Goal: Task Accomplishment & Management: Use online tool/utility

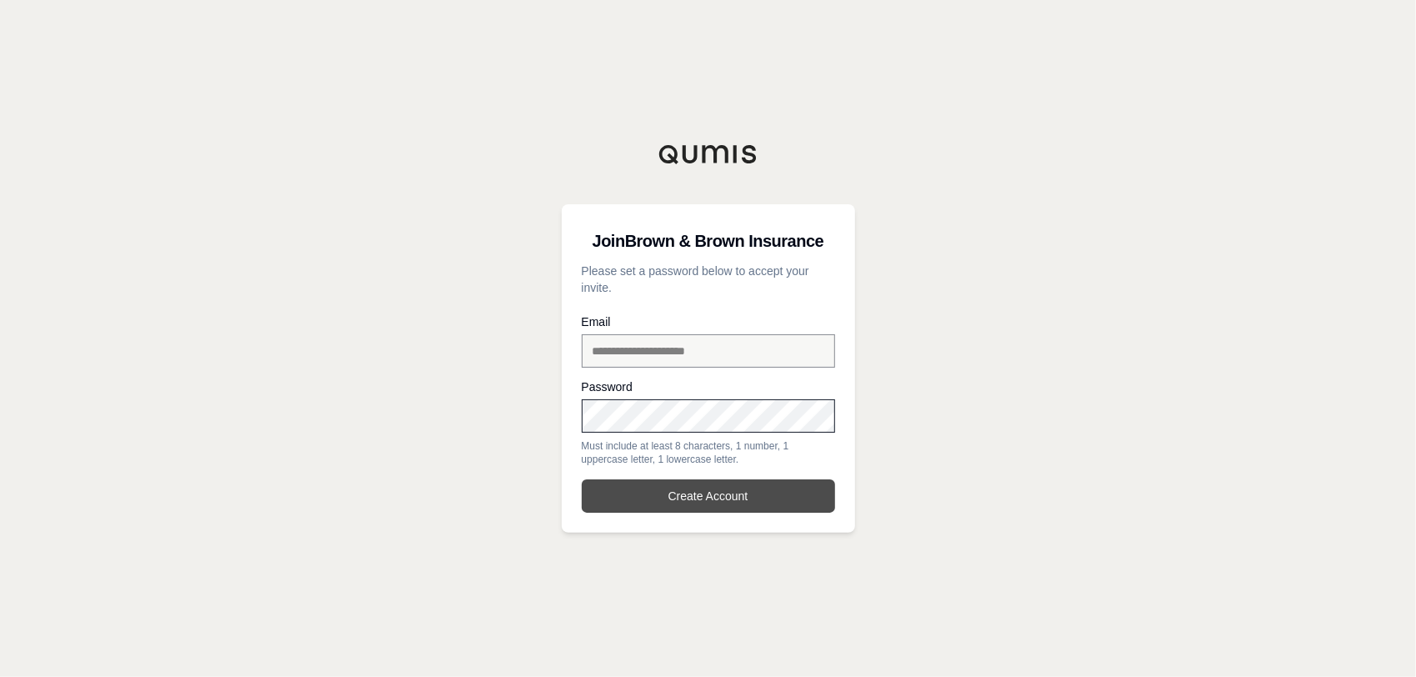
click at [720, 498] on button "Create Account" at bounding box center [708, 495] width 253 height 33
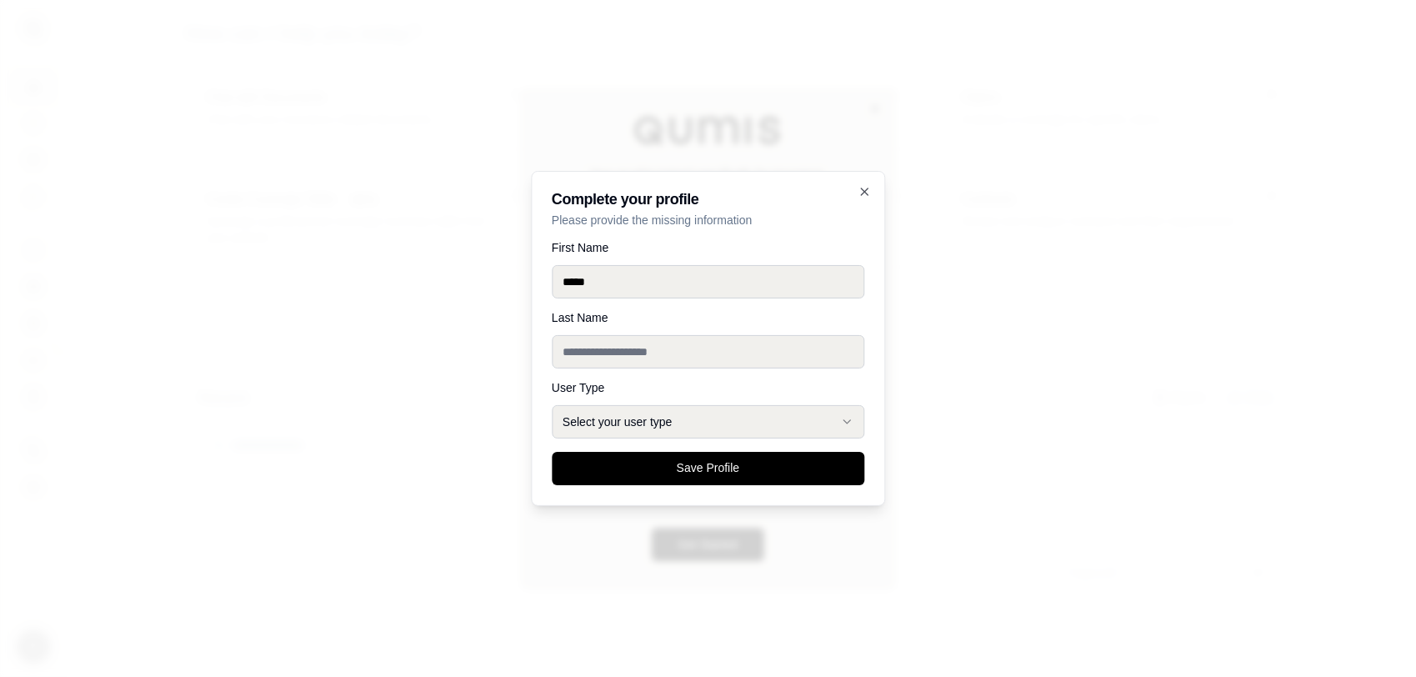
type input "*****"
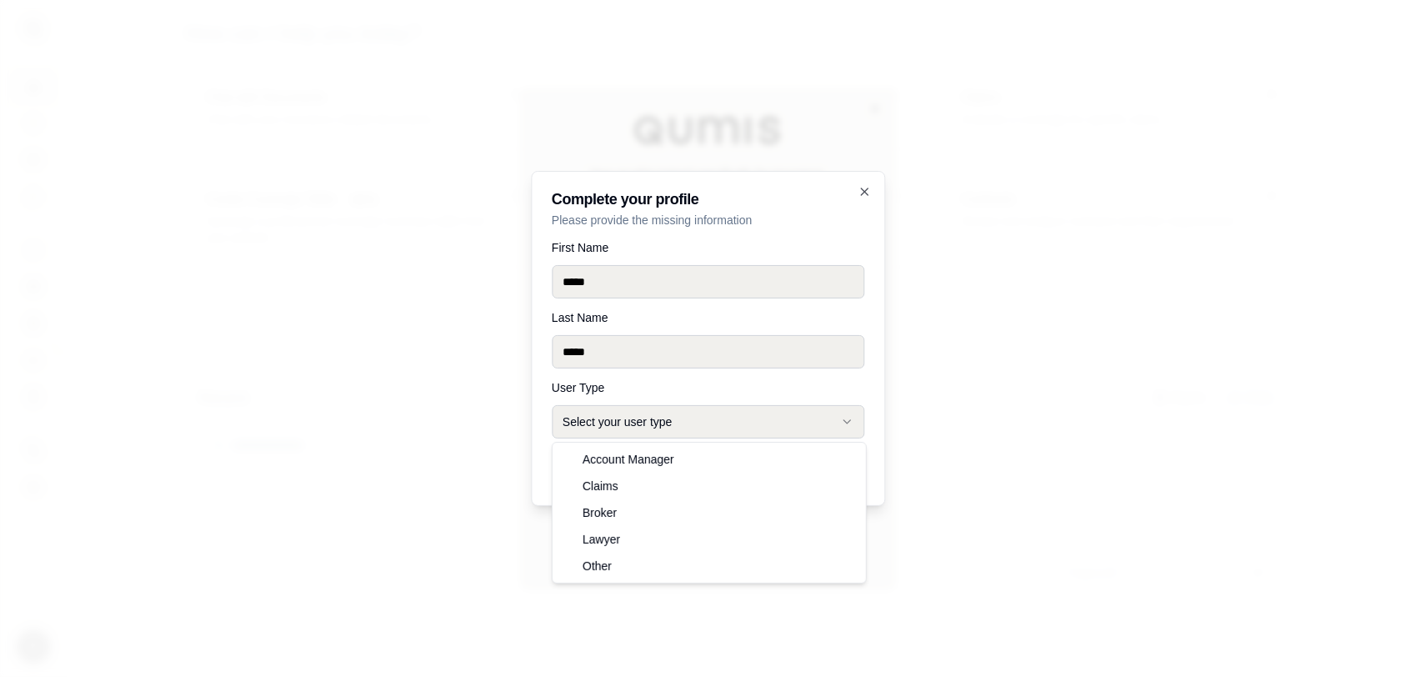
click at [700, 418] on button "Select your user type" at bounding box center [708, 421] width 313 height 33
select select "*****"
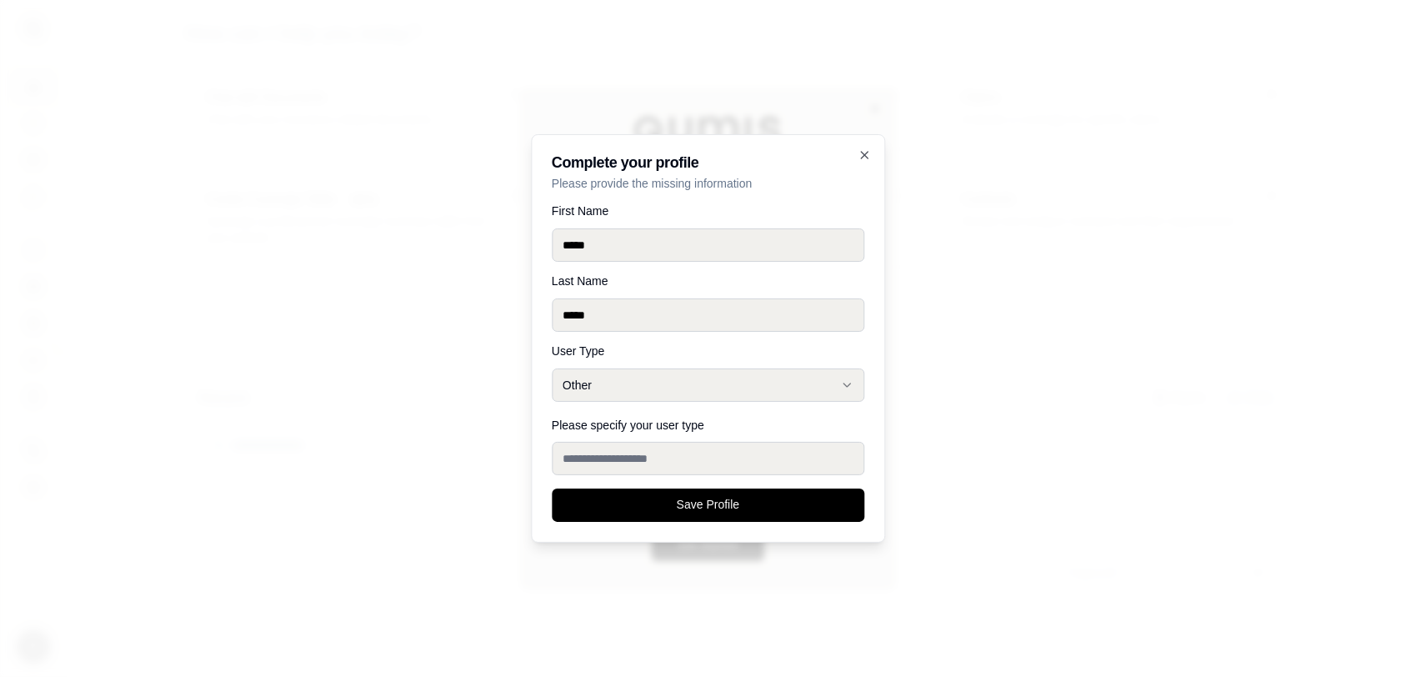
click at [614, 453] on input "Please specify your user type" at bounding box center [708, 458] width 313 height 33
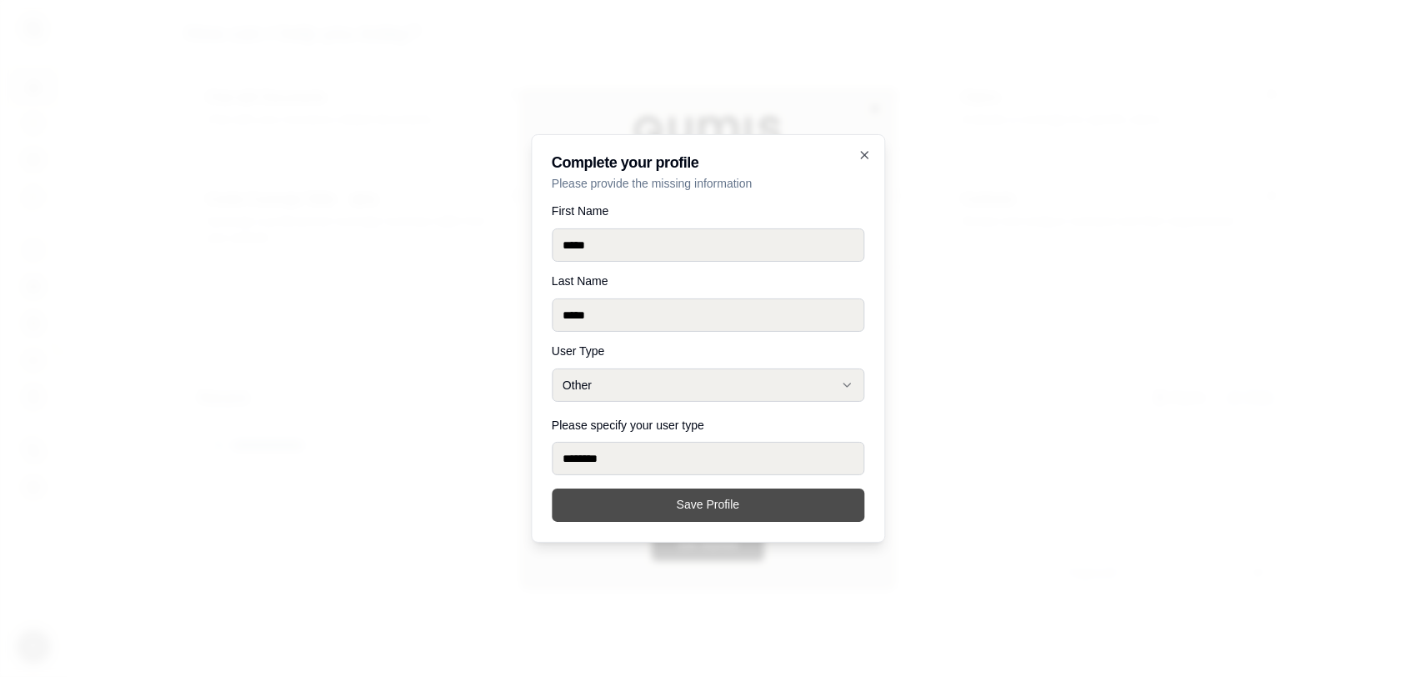
type input "********"
click at [689, 506] on button "Save Profile" at bounding box center [708, 504] width 313 height 33
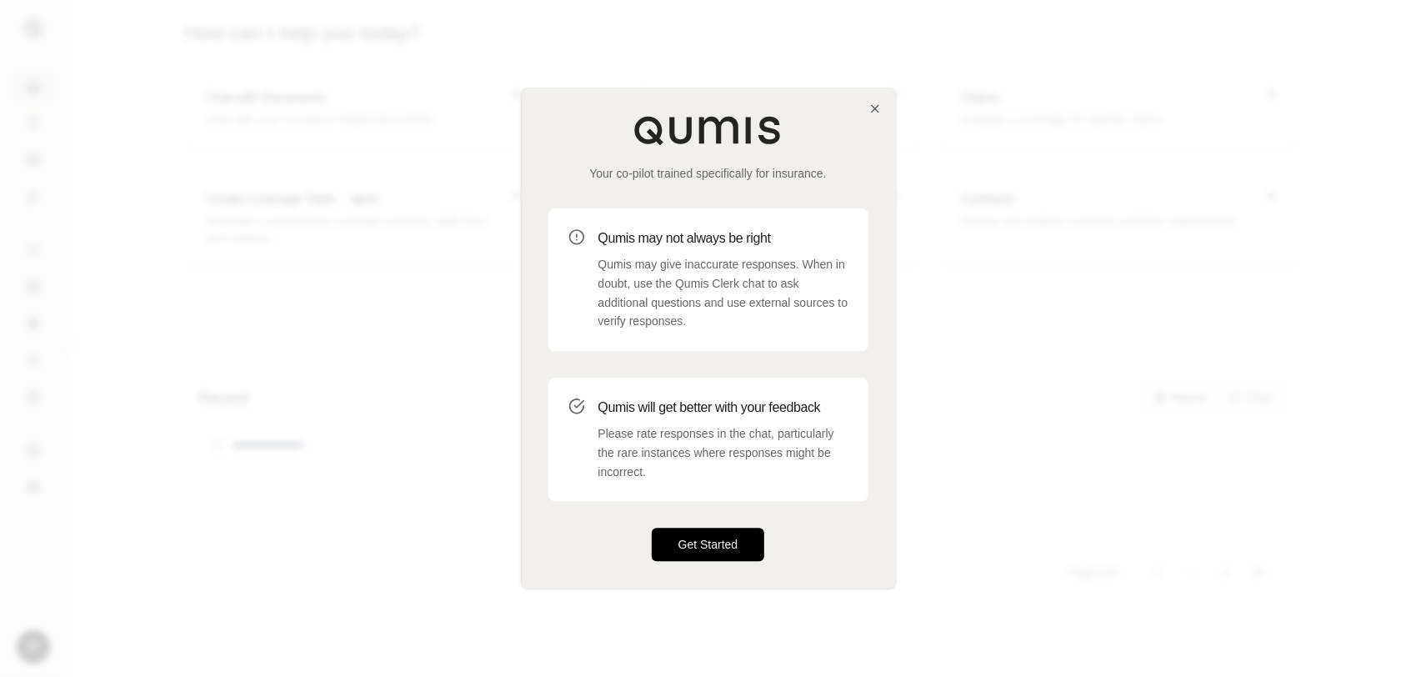
click at [710, 537] on button "Get Started" at bounding box center [708, 544] width 113 height 33
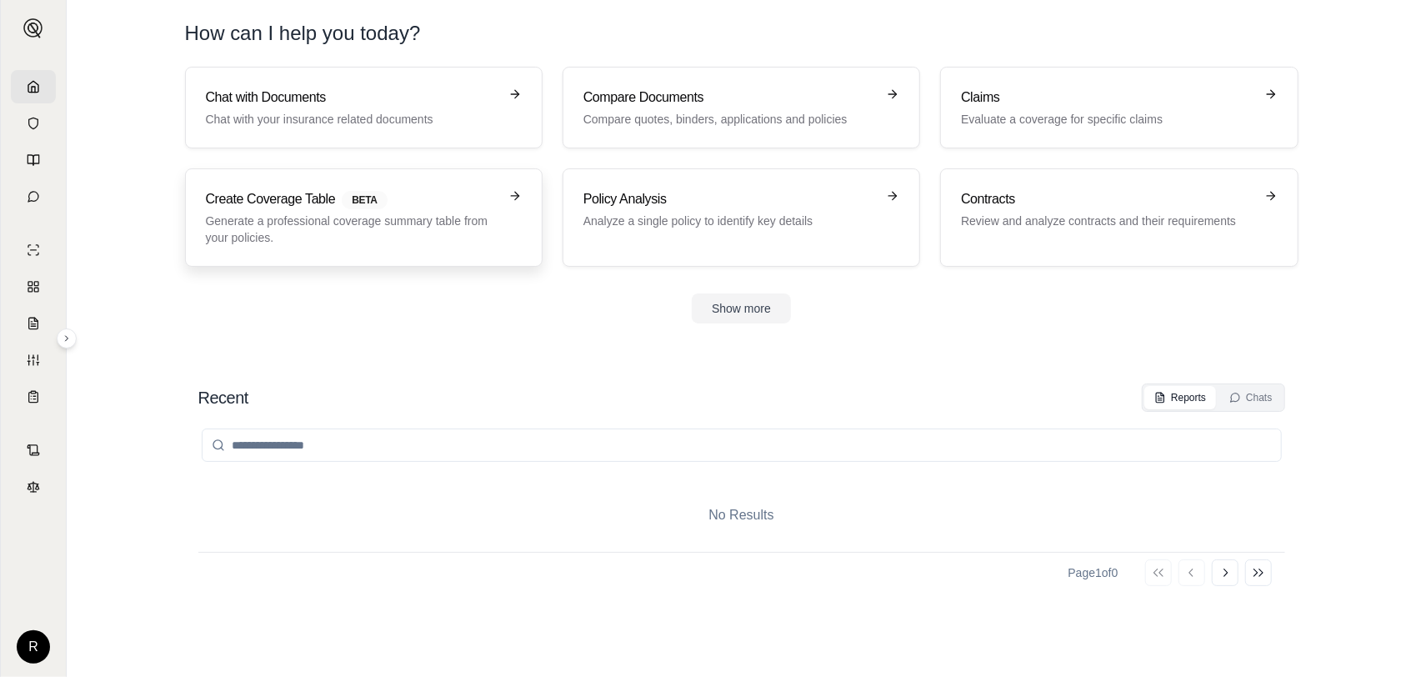
click at [403, 220] on p "Generate a professional coverage summary table from your policies." at bounding box center [352, 229] width 293 height 33
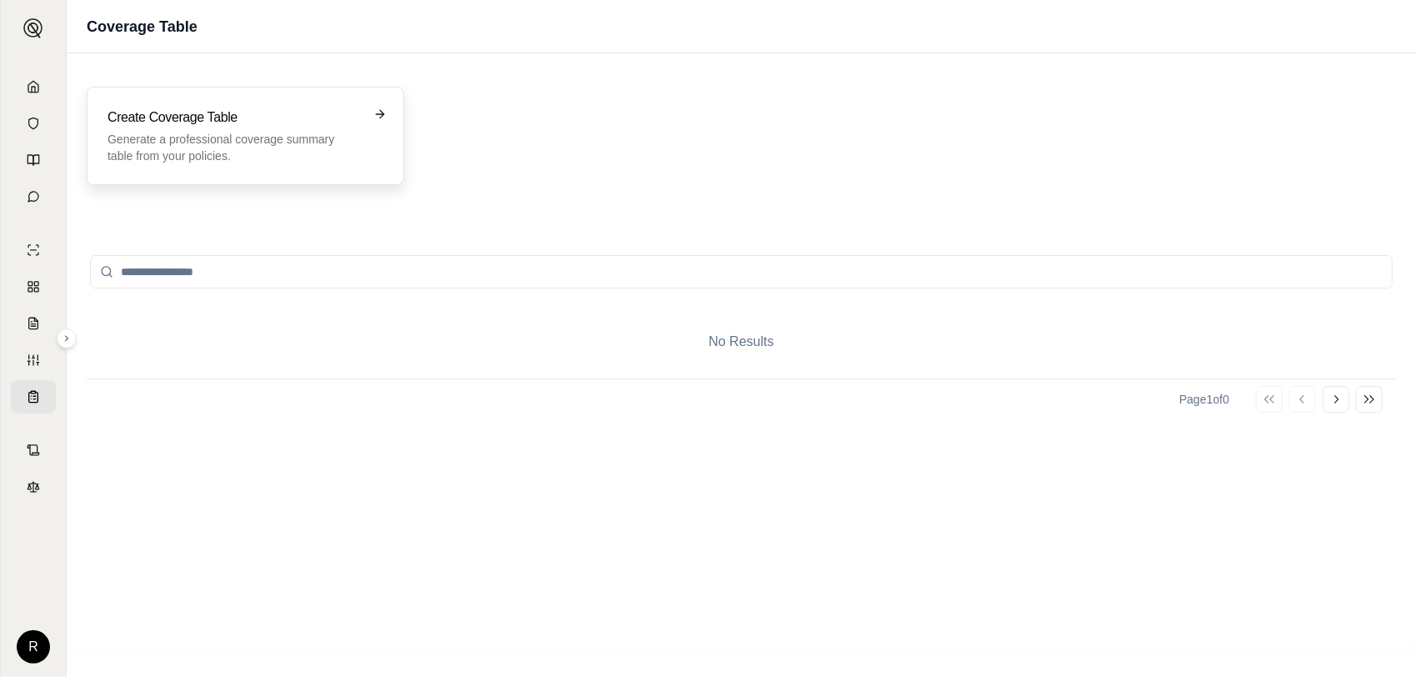
click at [334, 119] on h3 "Create Coverage Table" at bounding box center [234, 118] width 253 height 20
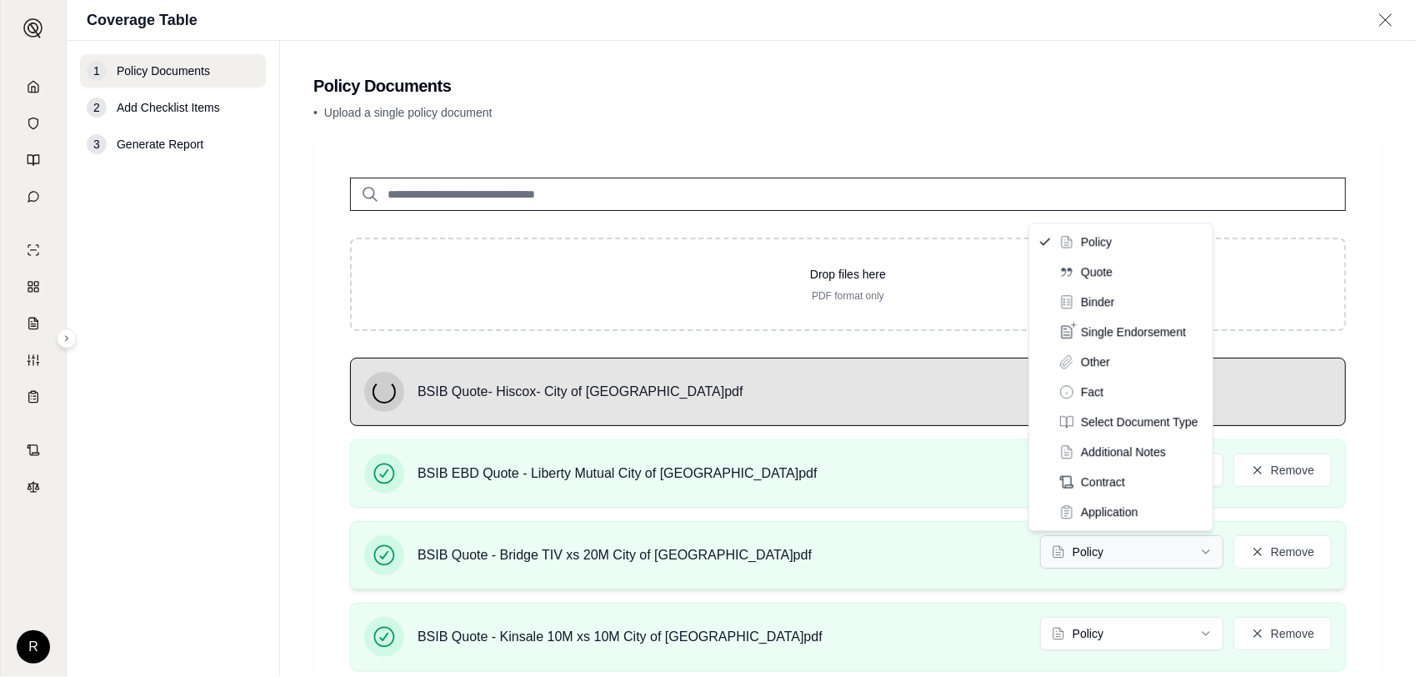
click at [1120, 542] on html "R Coverage Table 1 Policy Documents 2 Add Checklist Items 3 Generate Report Pol…" at bounding box center [708, 338] width 1416 height 677
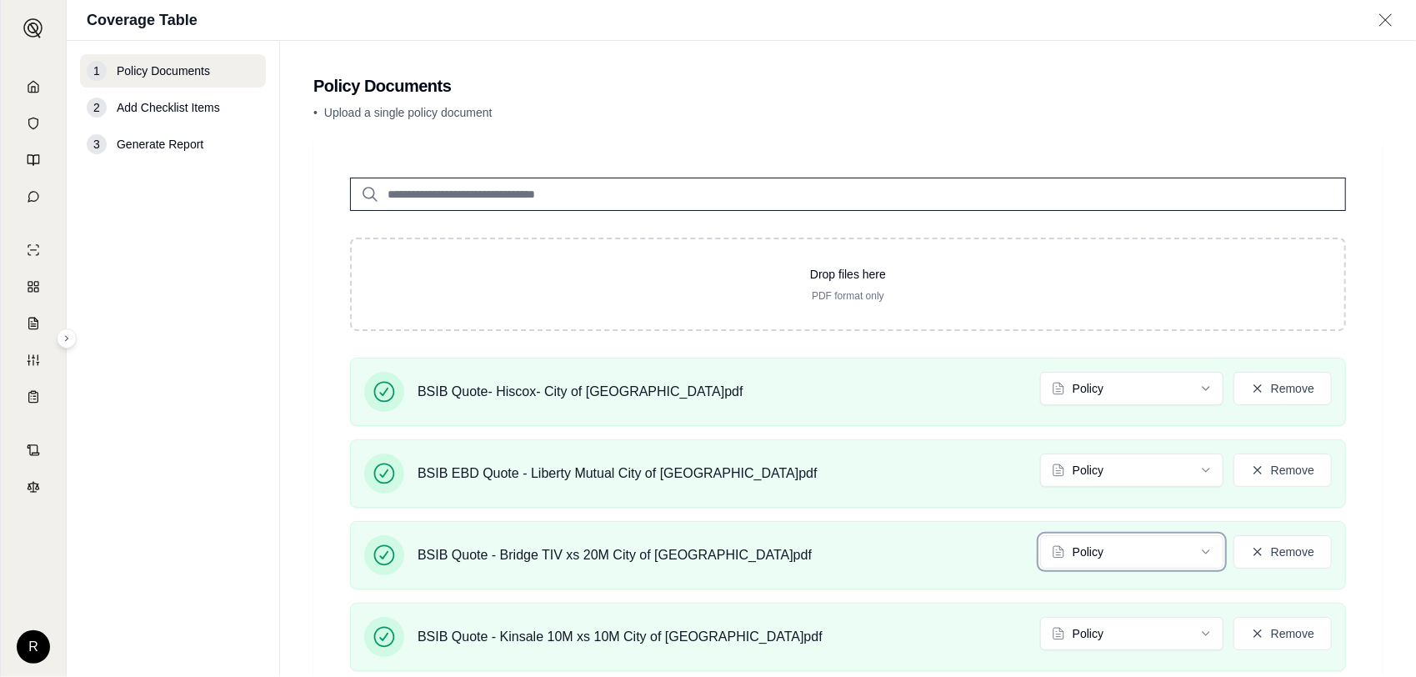
click at [921, 308] on html "R Coverage Table 1 Policy Documents 2 Add Checklist Items 3 Generate Report Pol…" at bounding box center [708, 338] width 1416 height 677
click at [1109, 388] on html "R Coverage Table 1 Policy Documents 2 Add Checklist Items 3 Generate Report Pol…" at bounding box center [708, 338] width 1416 height 677
click at [1099, 470] on html "R Coverage Table 1 Policy Documents 2 Add Checklist Items 3 Generate Report Pol…" at bounding box center [708, 338] width 1416 height 677
click at [1114, 563] on html "Document type updated successfully R Coverage Table 1 Policy Documents 2 Add Ch…" at bounding box center [708, 338] width 1416 height 677
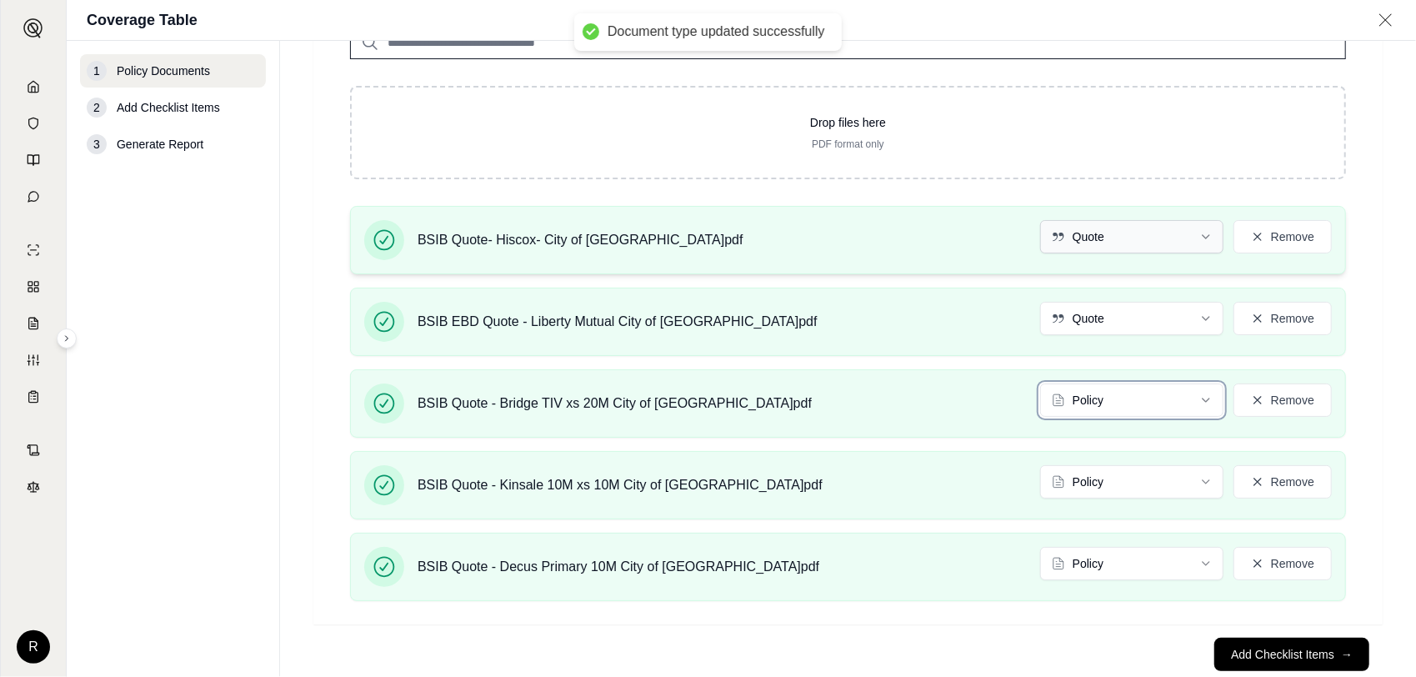
scroll to position [167, 0]
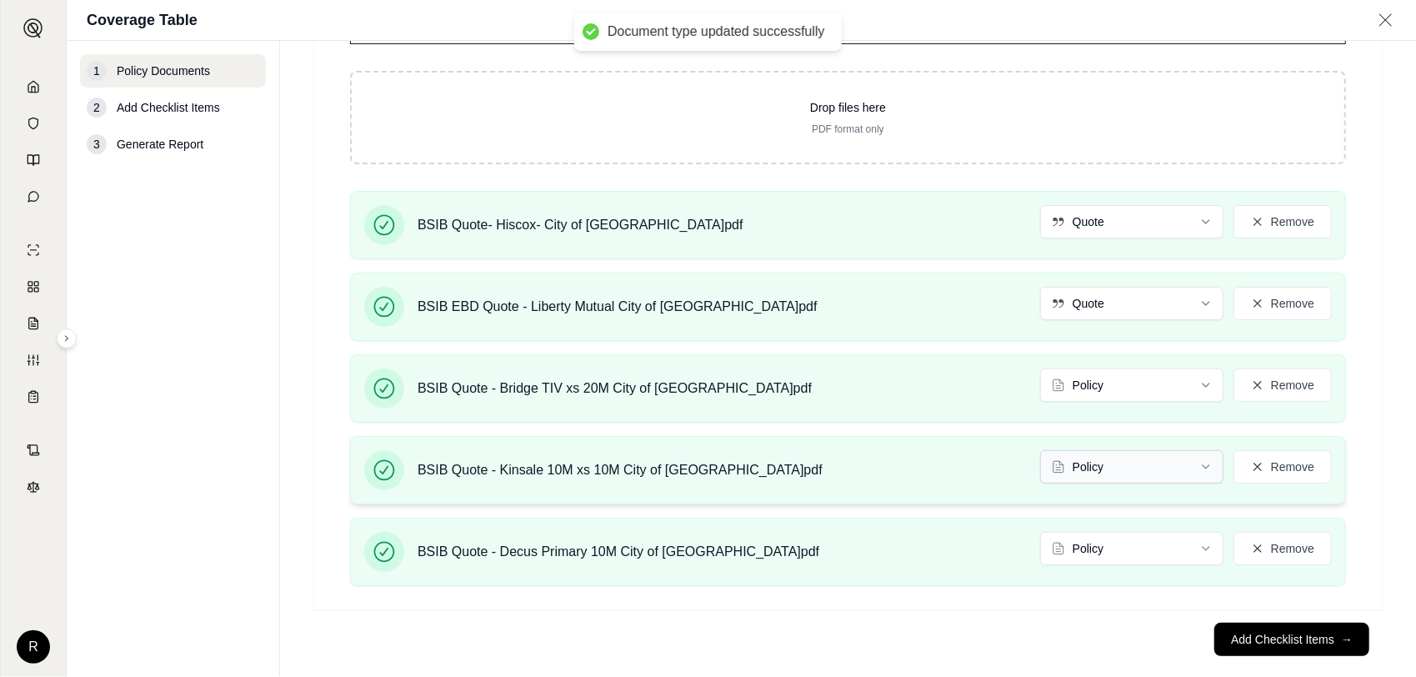
click at [1114, 451] on html "Document type updated successfully Document type updated successfully R Coverag…" at bounding box center [708, 338] width 1416 height 677
click at [1129, 540] on html "Document type updated successfully R Coverage Table 1 Policy Documents 2 Add Ch…" at bounding box center [708, 338] width 1416 height 677
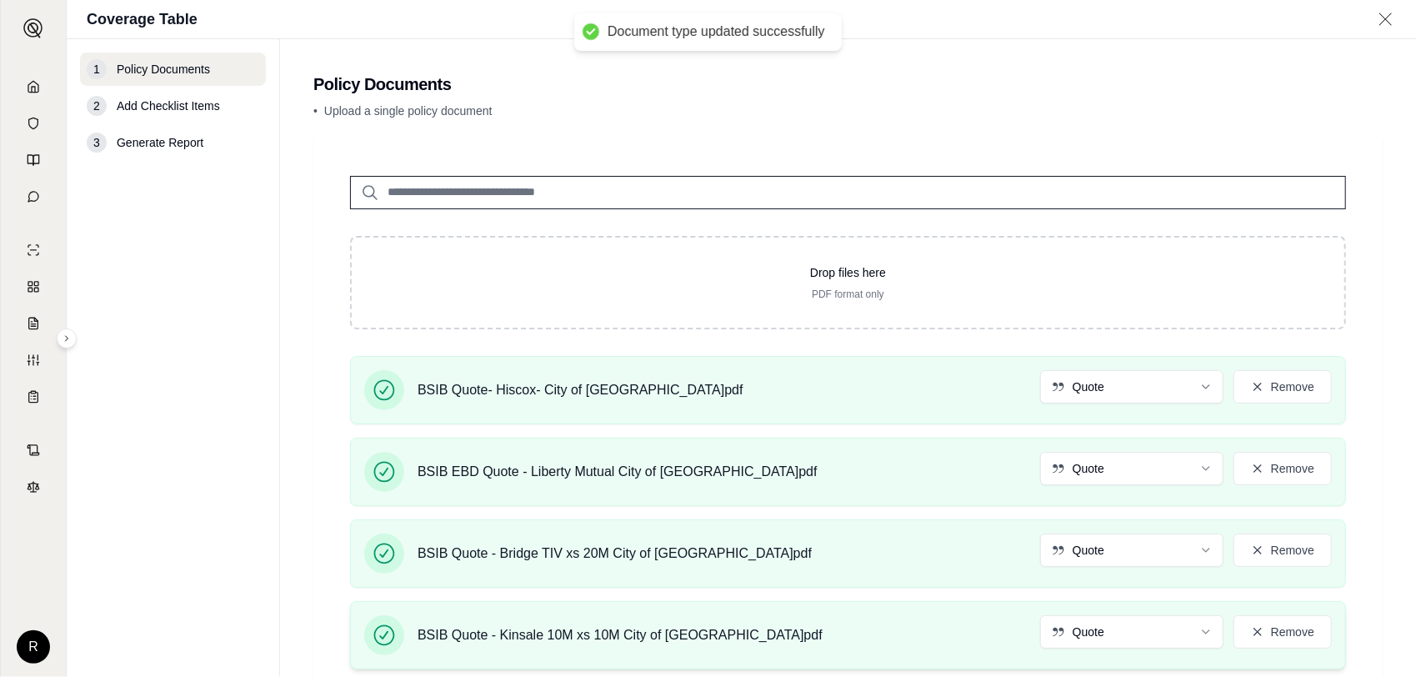
scroll to position [238, 0]
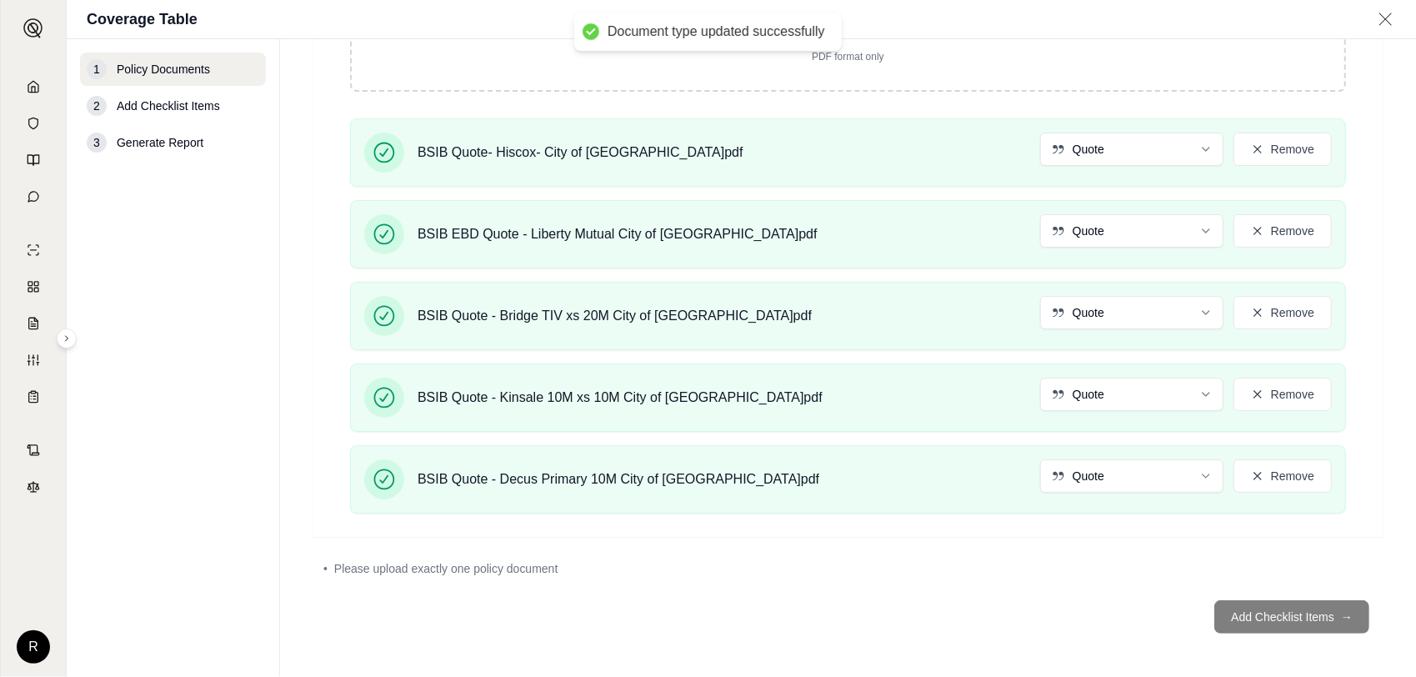
click at [1244, 605] on footer "Add Checklist Items →" at bounding box center [847, 617] width 1069 height 60
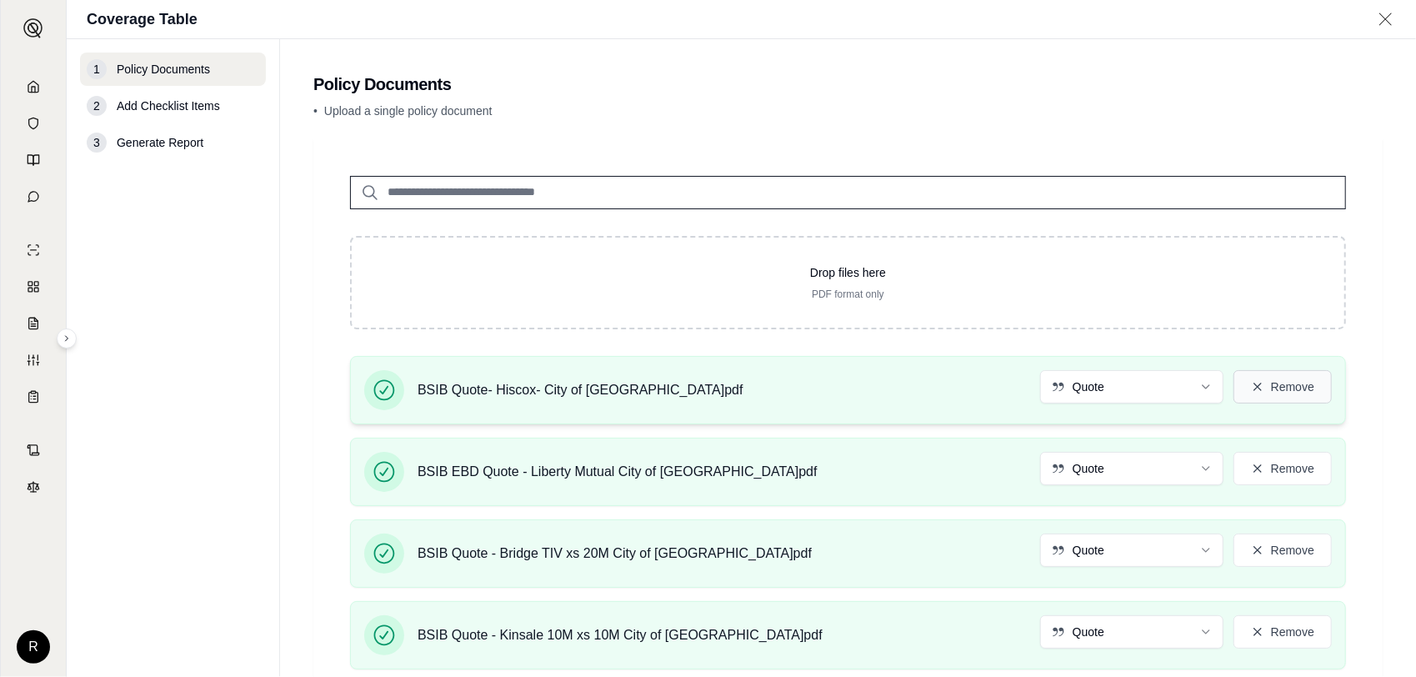
click at [1259, 392] on button "Remove" at bounding box center [1283, 386] width 98 height 33
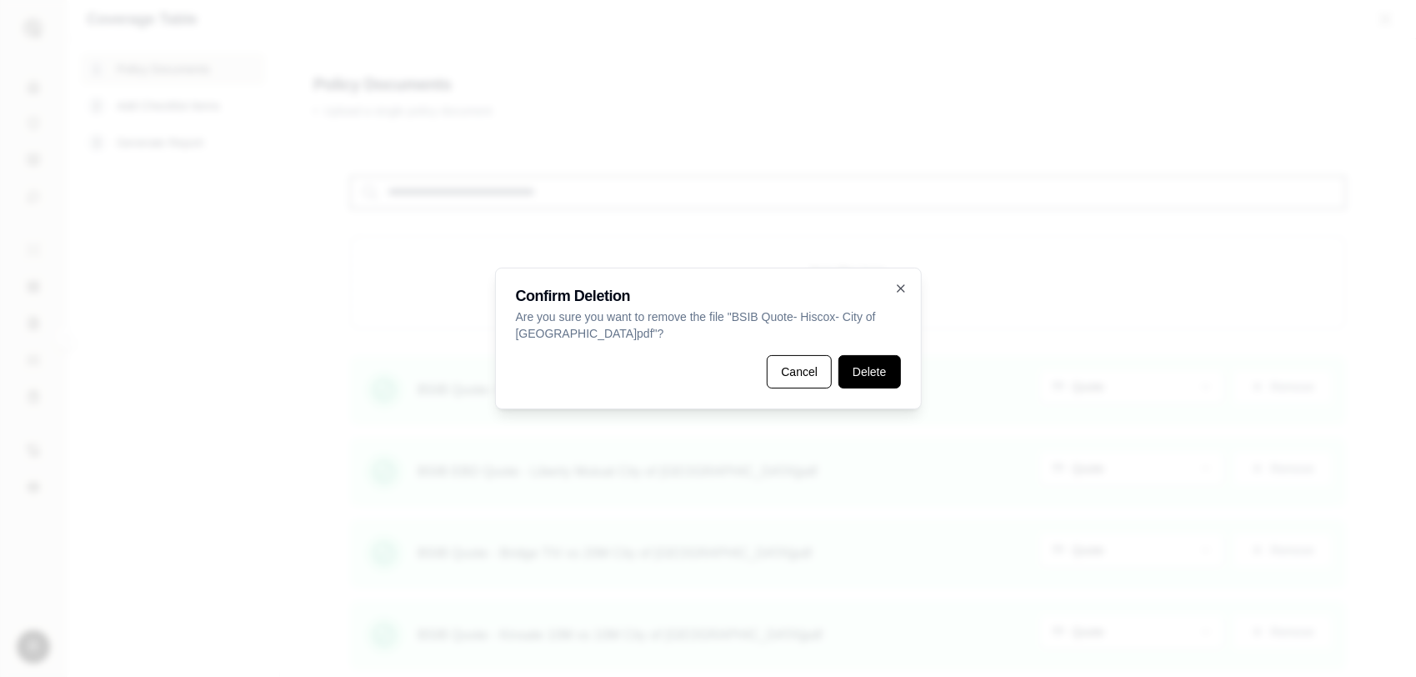
click at [851, 377] on button "Delete" at bounding box center [870, 371] width 62 height 33
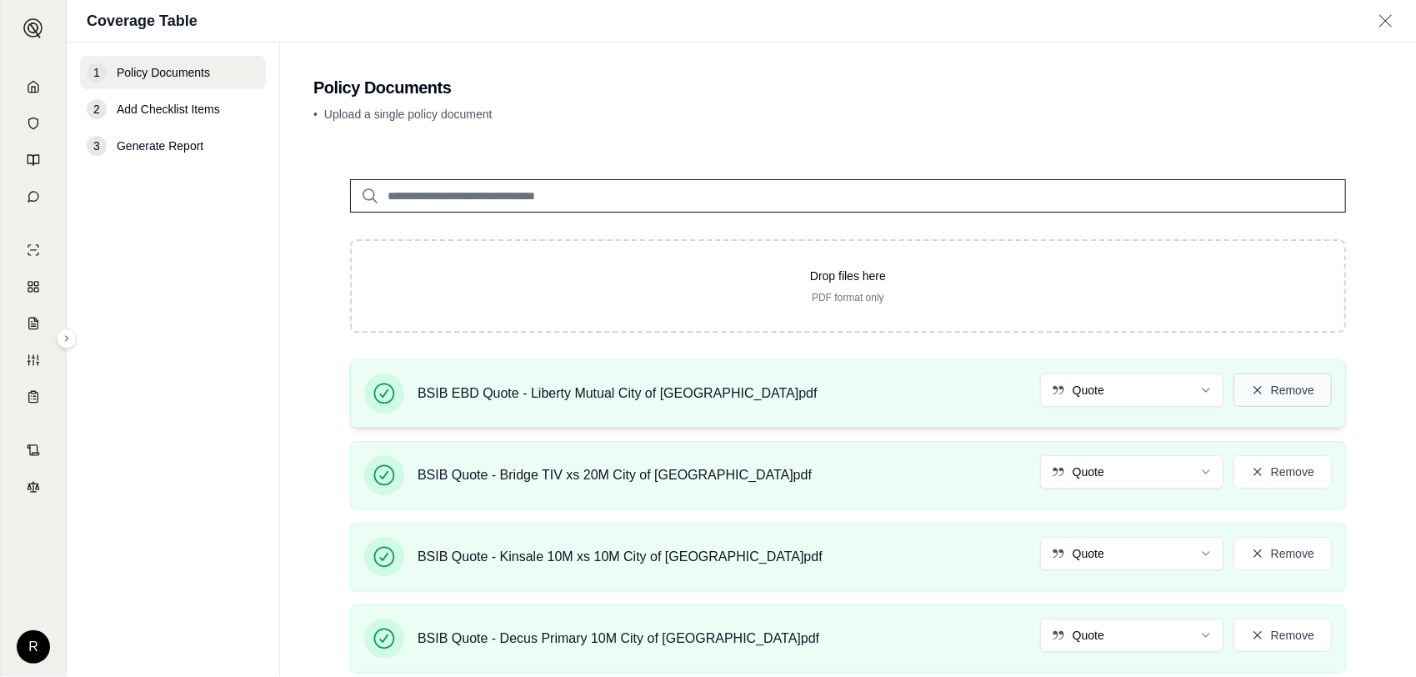
click at [1266, 387] on button "Remove" at bounding box center [1283, 389] width 98 height 33
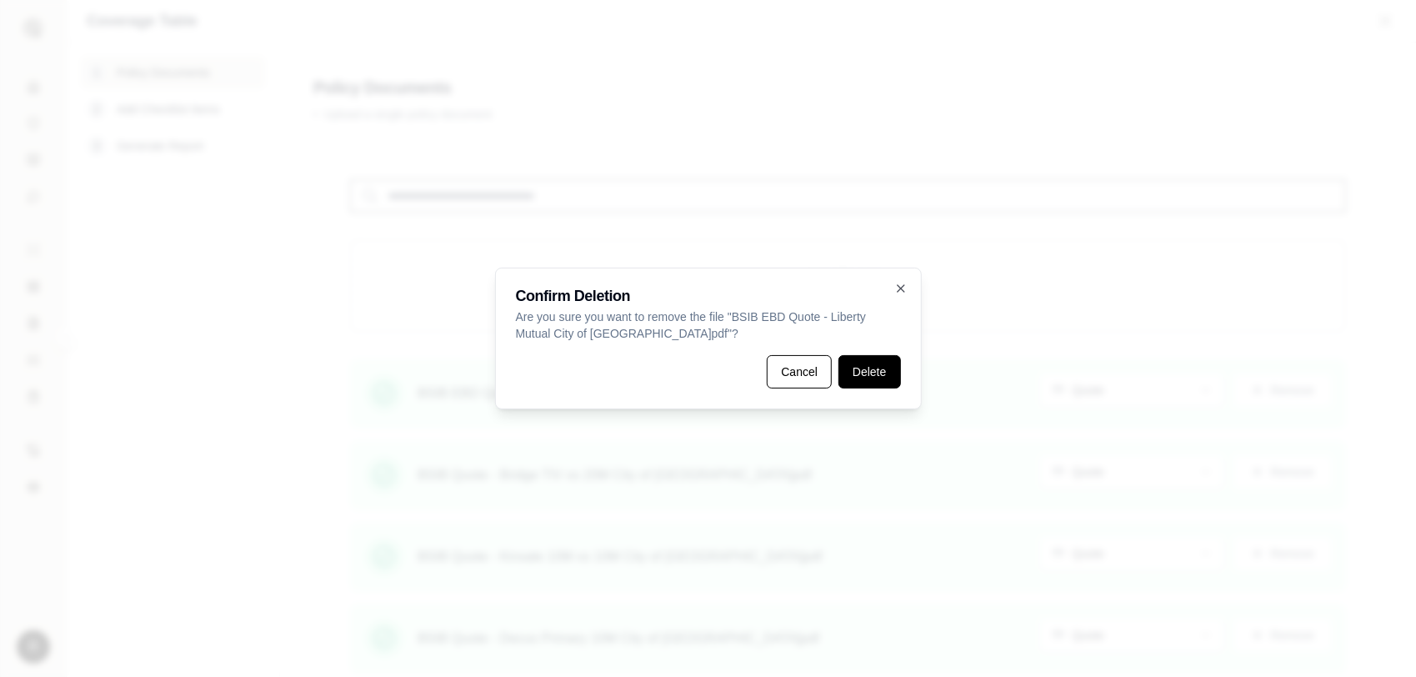
click at [875, 383] on button "Delete" at bounding box center [870, 371] width 62 height 33
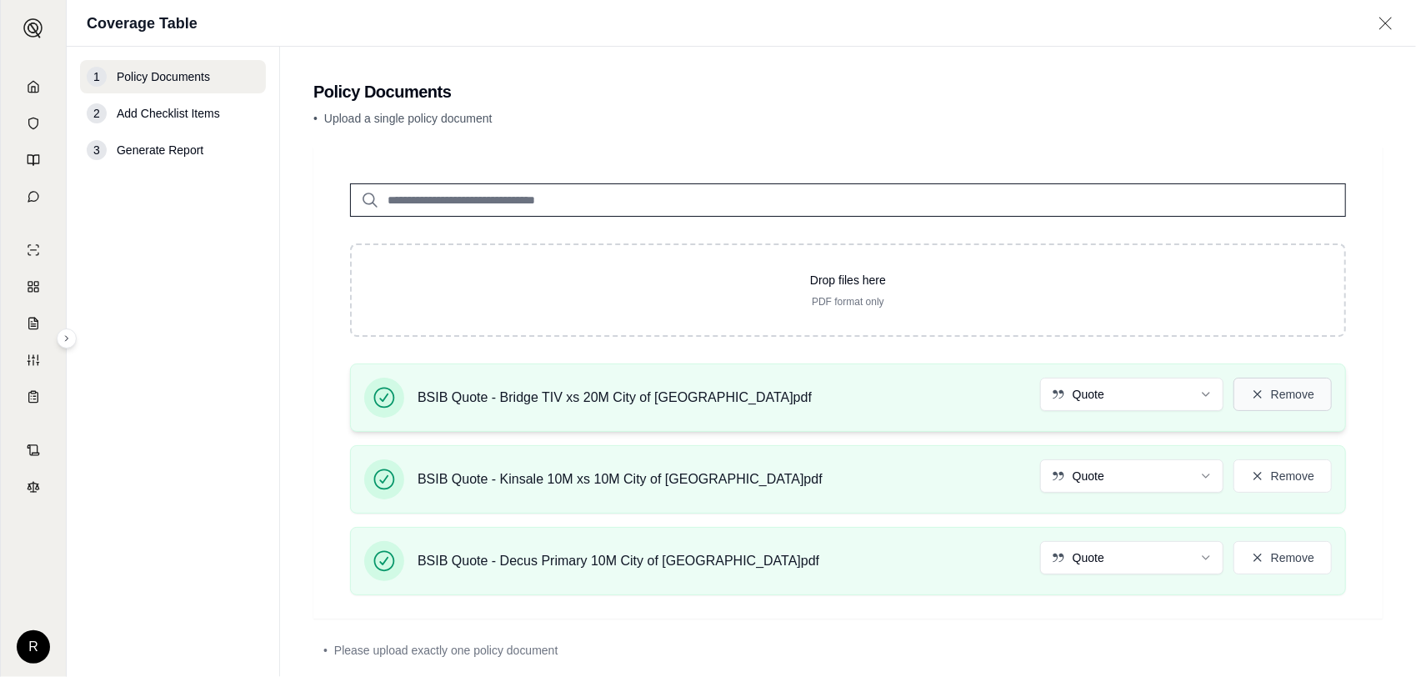
click at [1279, 398] on button "Remove" at bounding box center [1283, 394] width 98 height 33
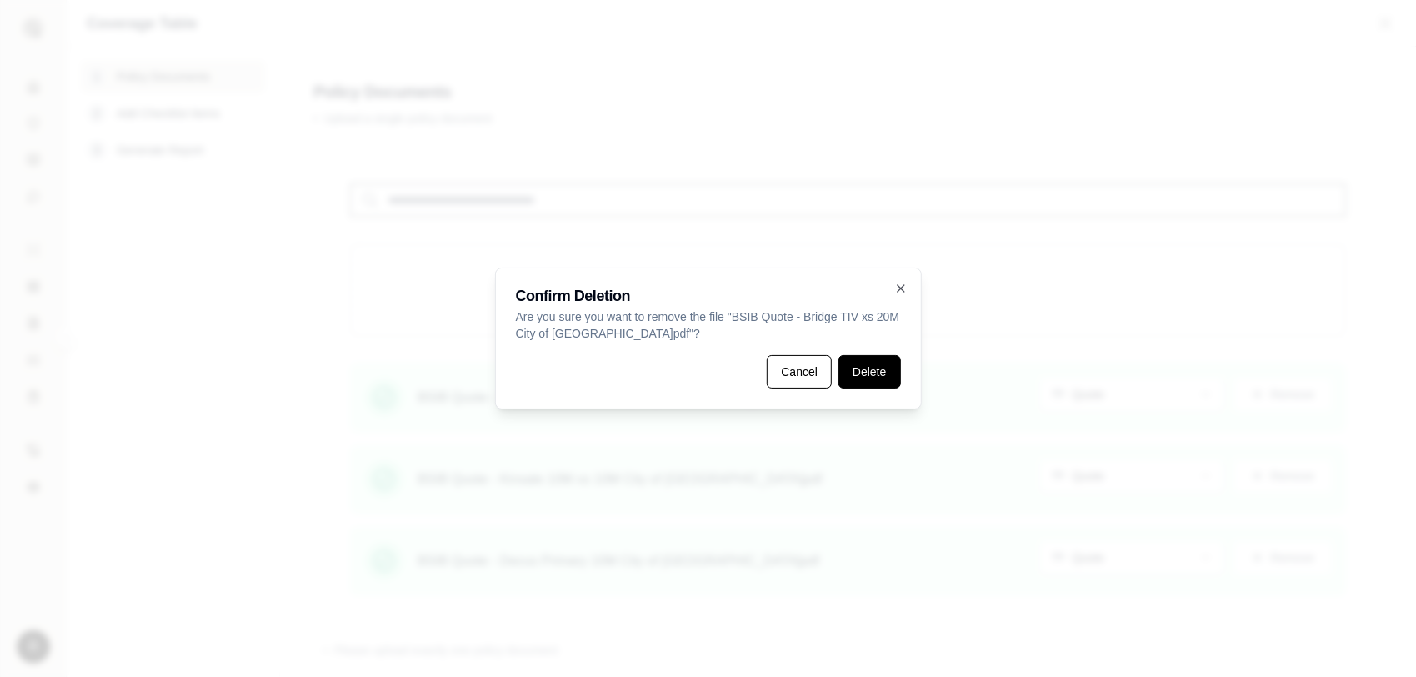
click at [887, 373] on button "Delete" at bounding box center [870, 371] width 62 height 33
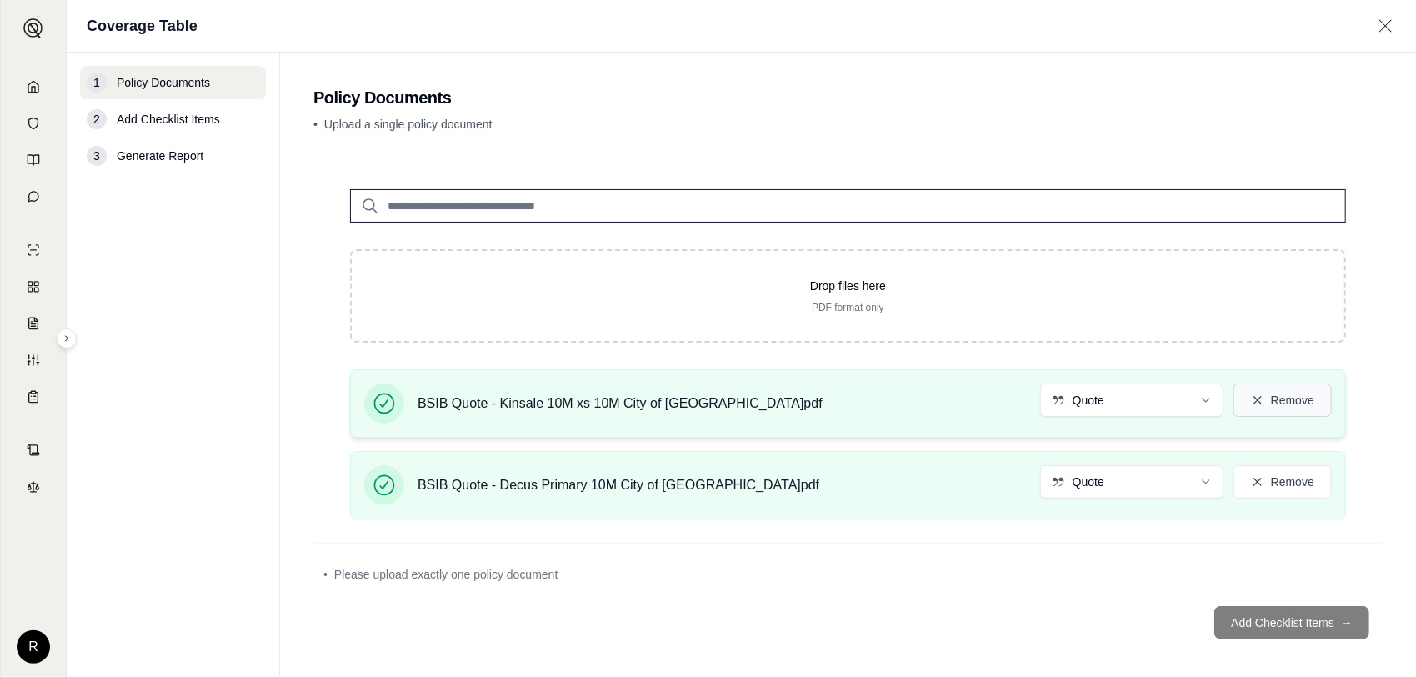
click at [1254, 400] on icon at bounding box center [1258, 400] width 8 height 8
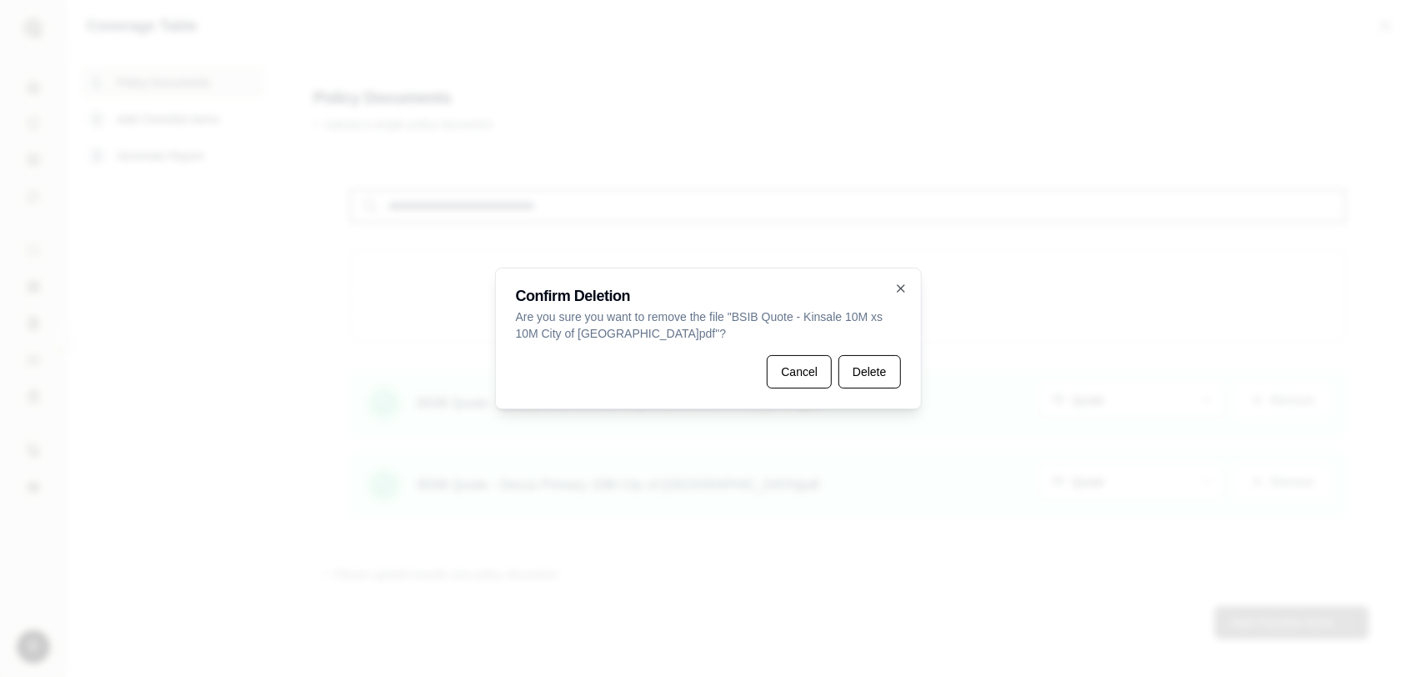
click at [880, 366] on button "Delete" at bounding box center [870, 371] width 62 height 33
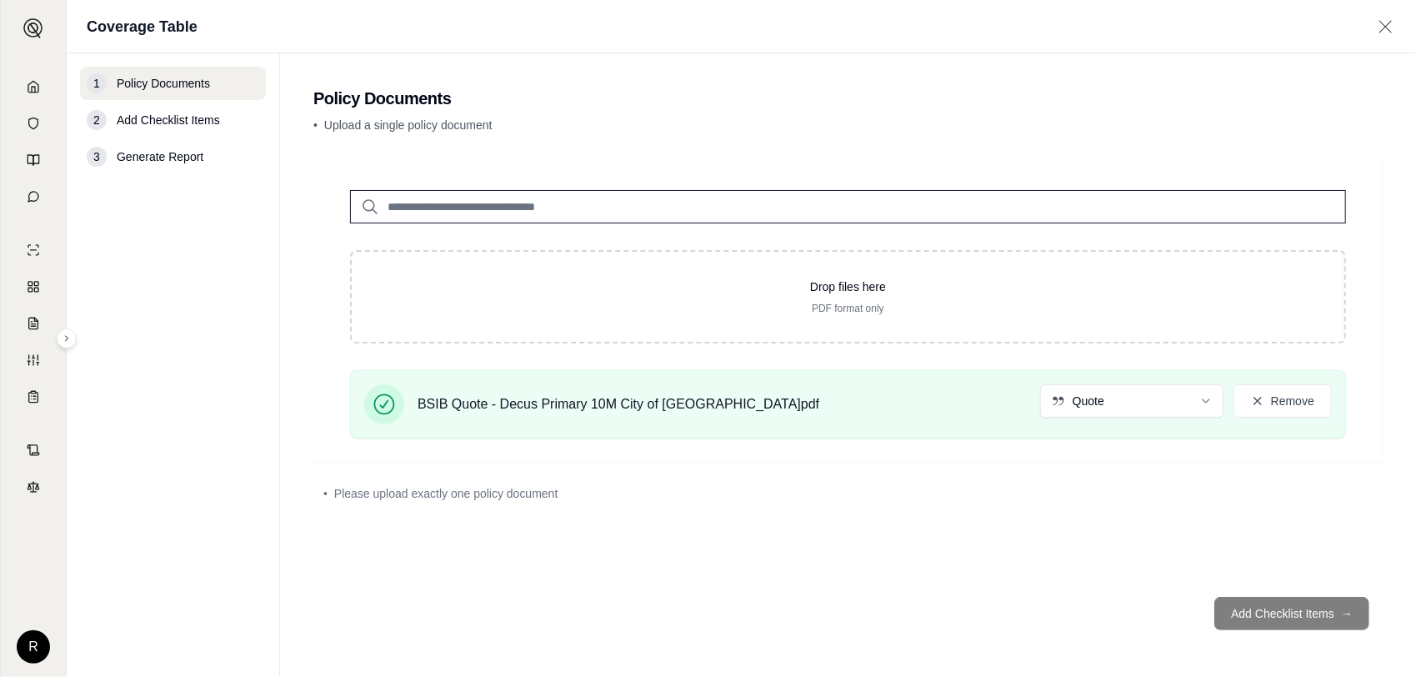
click at [1267, 615] on footer "Add Checklist Items →" at bounding box center [847, 613] width 1069 height 60
click at [1088, 485] on div "• Please upload exactly one policy document" at bounding box center [847, 493] width 1049 height 17
click at [880, 405] on div "BSIB Quote - Decus Primary 10M City of [GEOGRAPHIC_DATA]pdf Quote Remove" at bounding box center [848, 404] width 968 height 40
click at [180, 122] on span "Add Checklist Items" at bounding box center [168, 120] width 103 height 17
click at [188, 157] on span "Generate Report" at bounding box center [160, 156] width 87 height 17
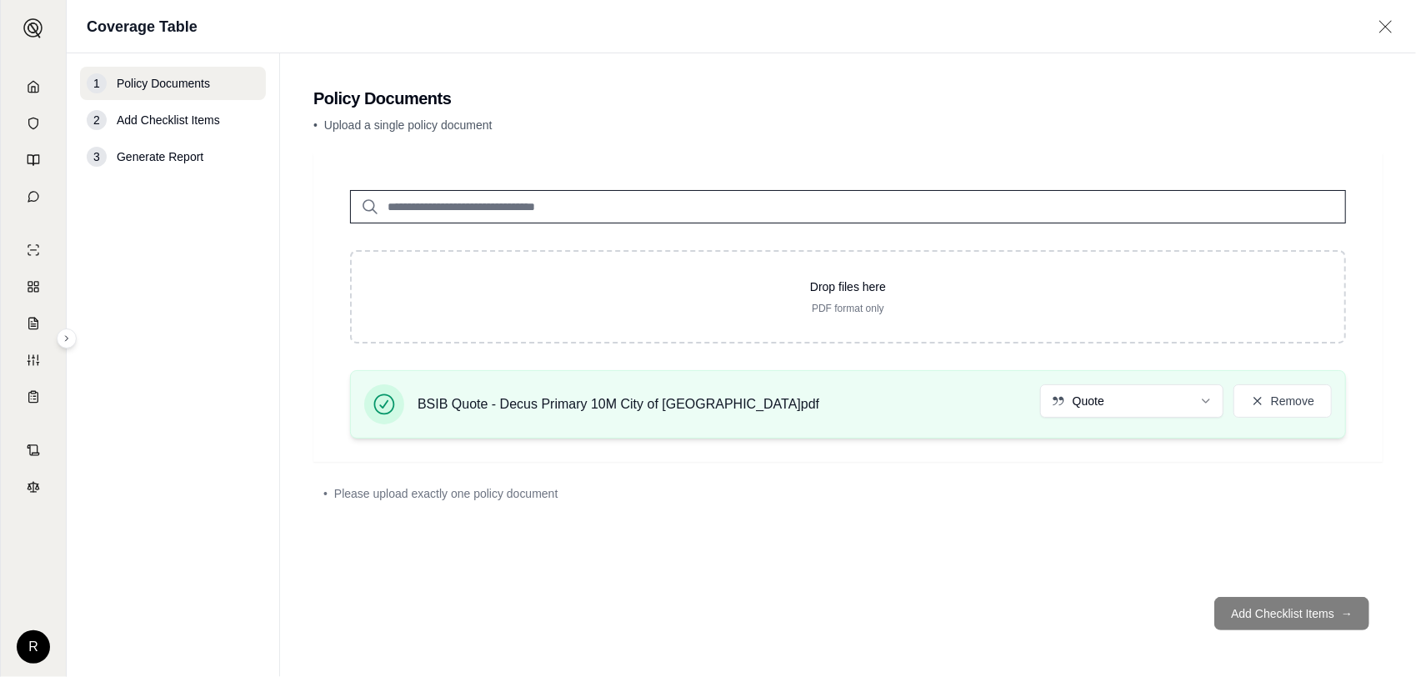
click at [620, 402] on span "BSIB Quote - Decus Primary 10M City of [GEOGRAPHIC_DATA]pdf" at bounding box center [619, 404] width 402 height 20
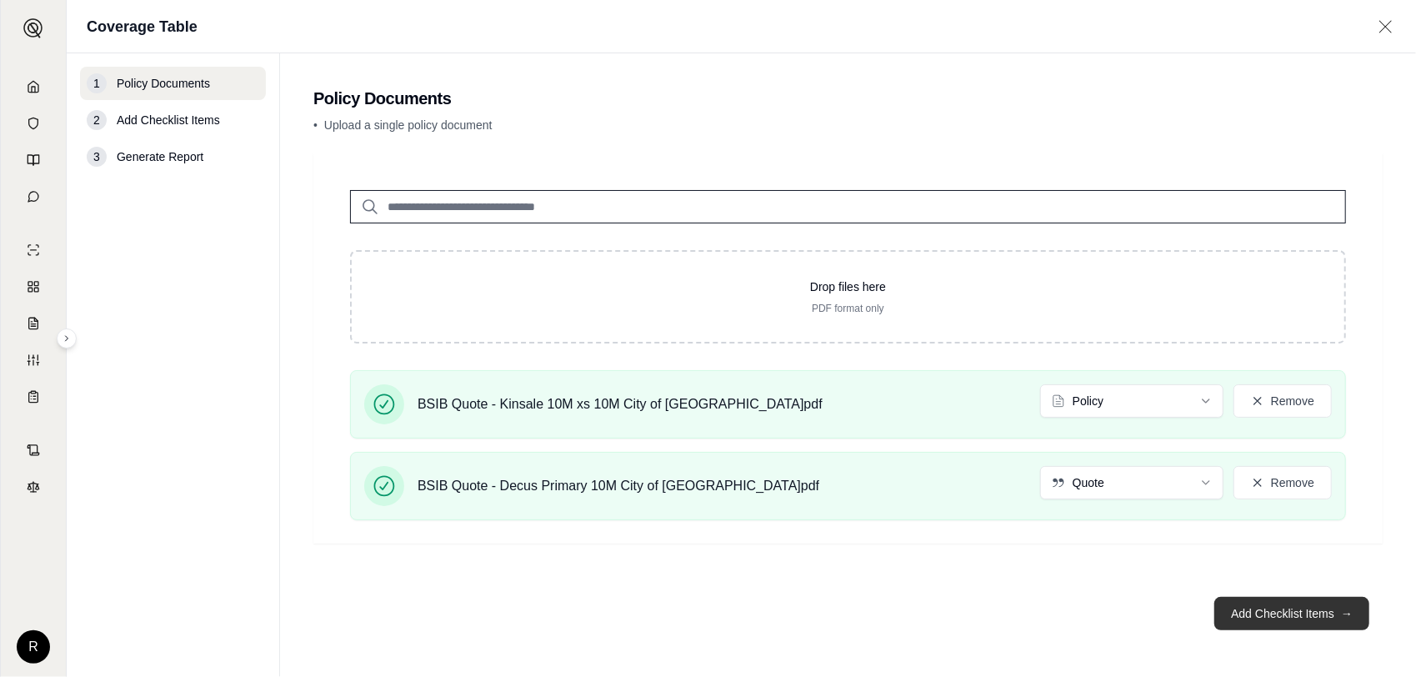
click at [1311, 603] on button "Add Checklist Items →" at bounding box center [1291, 613] width 155 height 33
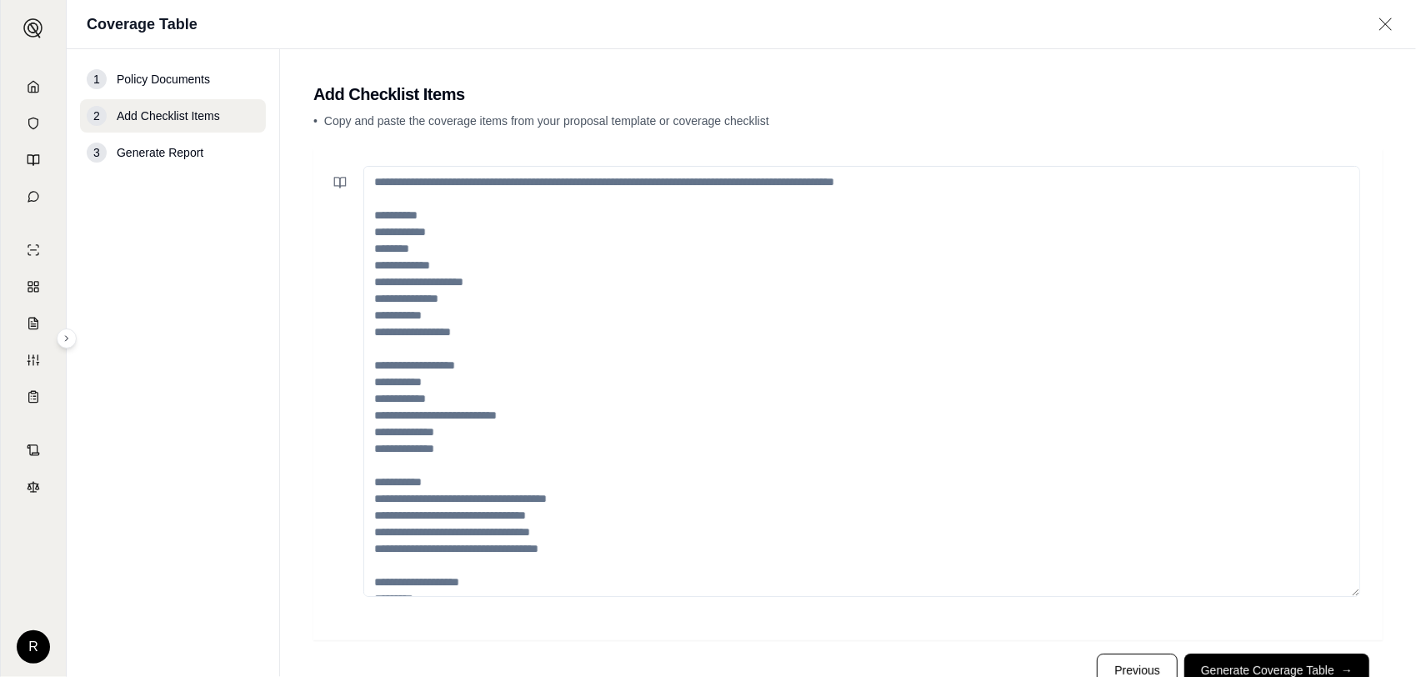
drag, startPoint x: 512, startPoint y: 209, endPoint x: 395, endPoint y: 222, distance: 117.4
click at [393, 218] on textarea at bounding box center [861, 381] width 997 height 431
drag, startPoint x: 501, startPoint y: 238, endPoint x: 365, endPoint y: 228, distance: 136.3
click at [365, 228] on textarea at bounding box center [861, 381] width 997 height 431
click at [411, 218] on textarea at bounding box center [861, 381] width 997 height 431
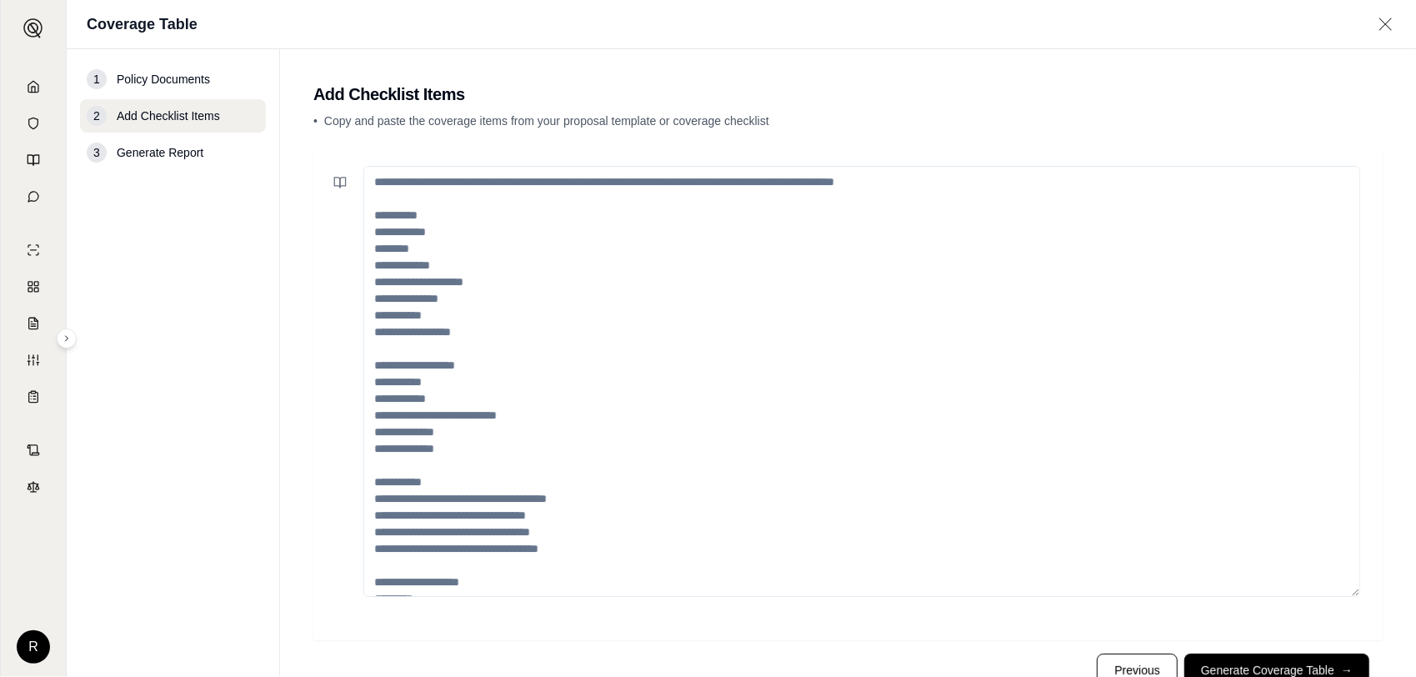
drag, startPoint x: 372, startPoint y: 230, endPoint x: 407, endPoint y: 268, distance: 51.9
click at [407, 268] on textarea at bounding box center [861, 381] width 997 height 431
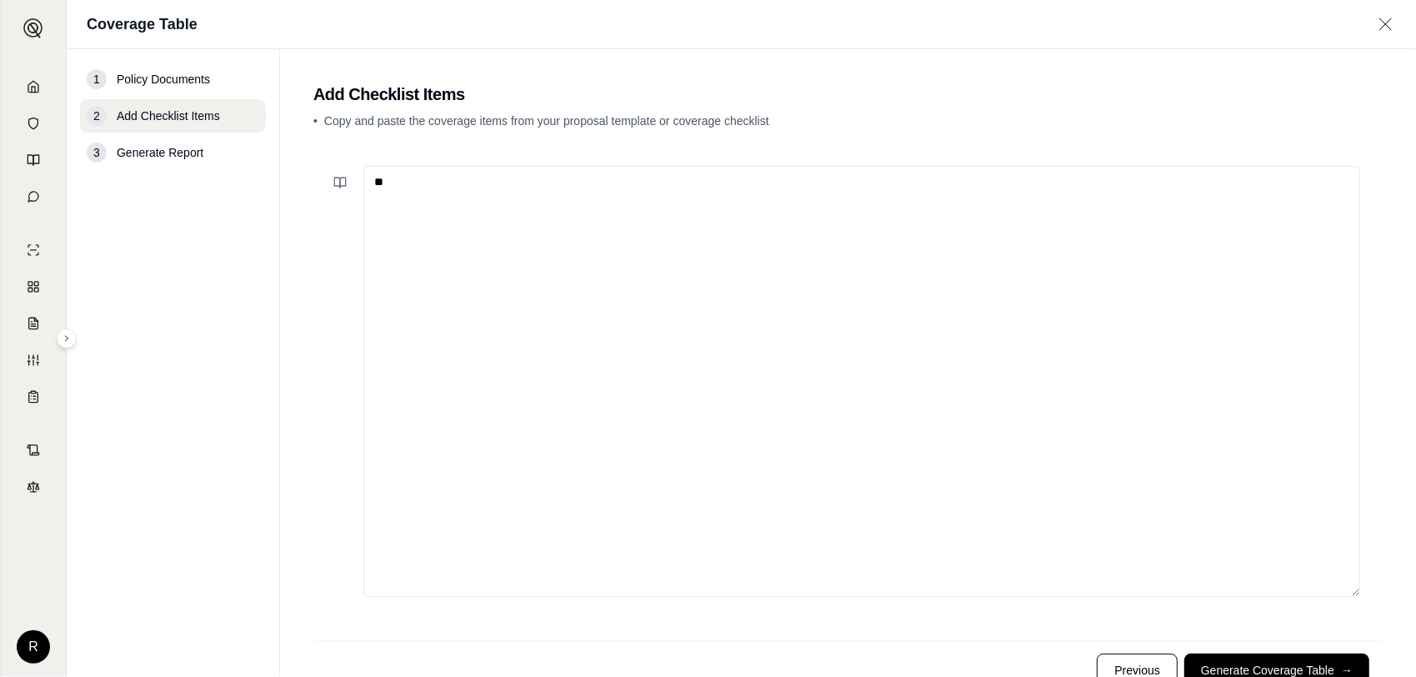
type textarea "*"
type textarea "**********"
click at [1235, 665] on button "Generate Coverage Table →" at bounding box center [1276, 670] width 185 height 33
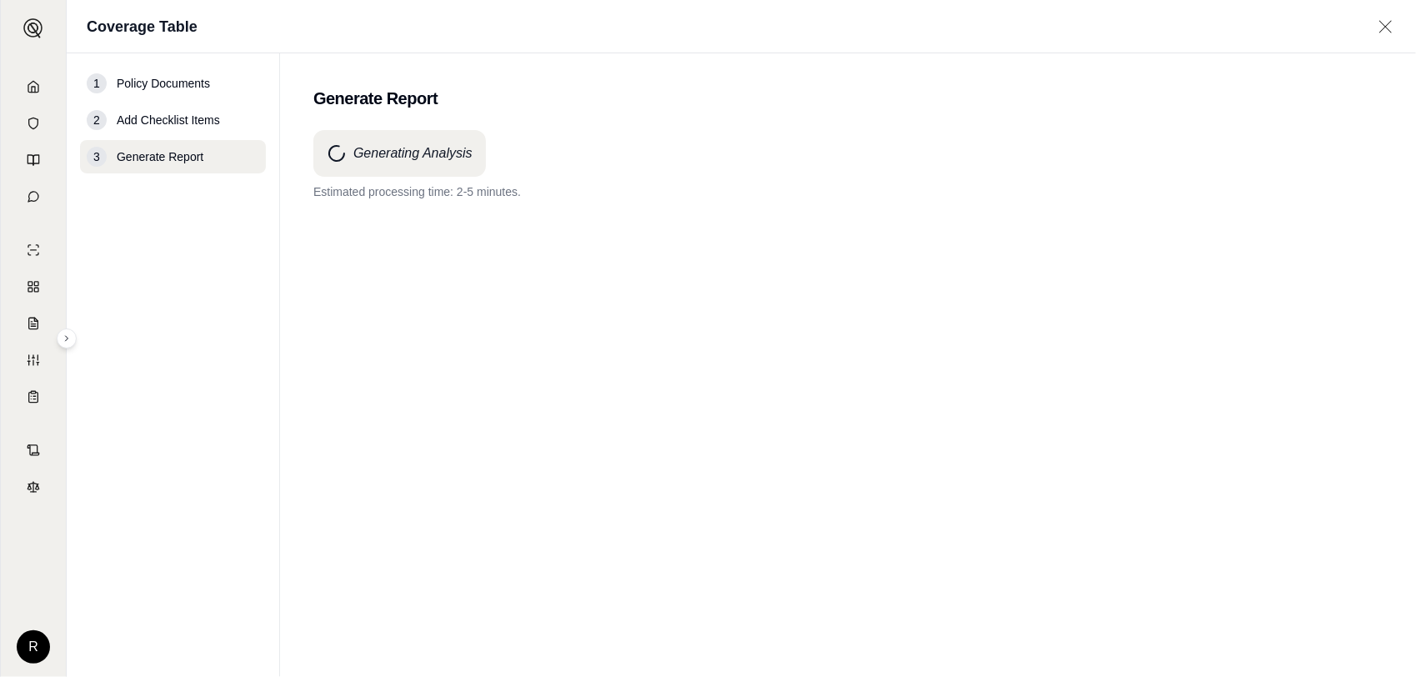
click at [612, 153] on div "Generating Analysis Estimated processing time: 2-5 minutes." at bounding box center [847, 165] width 1069 height 70
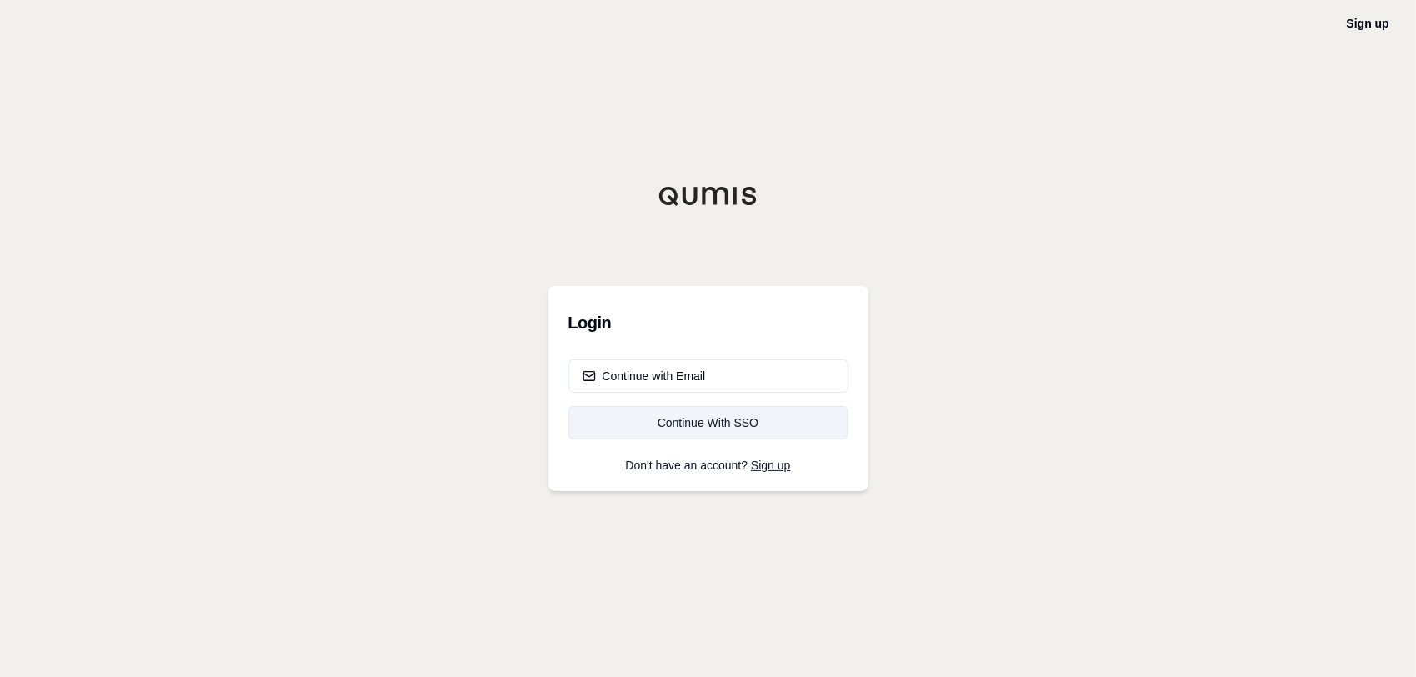
click at [665, 425] on div "Continue With SSO" at bounding box center [709, 422] width 252 height 17
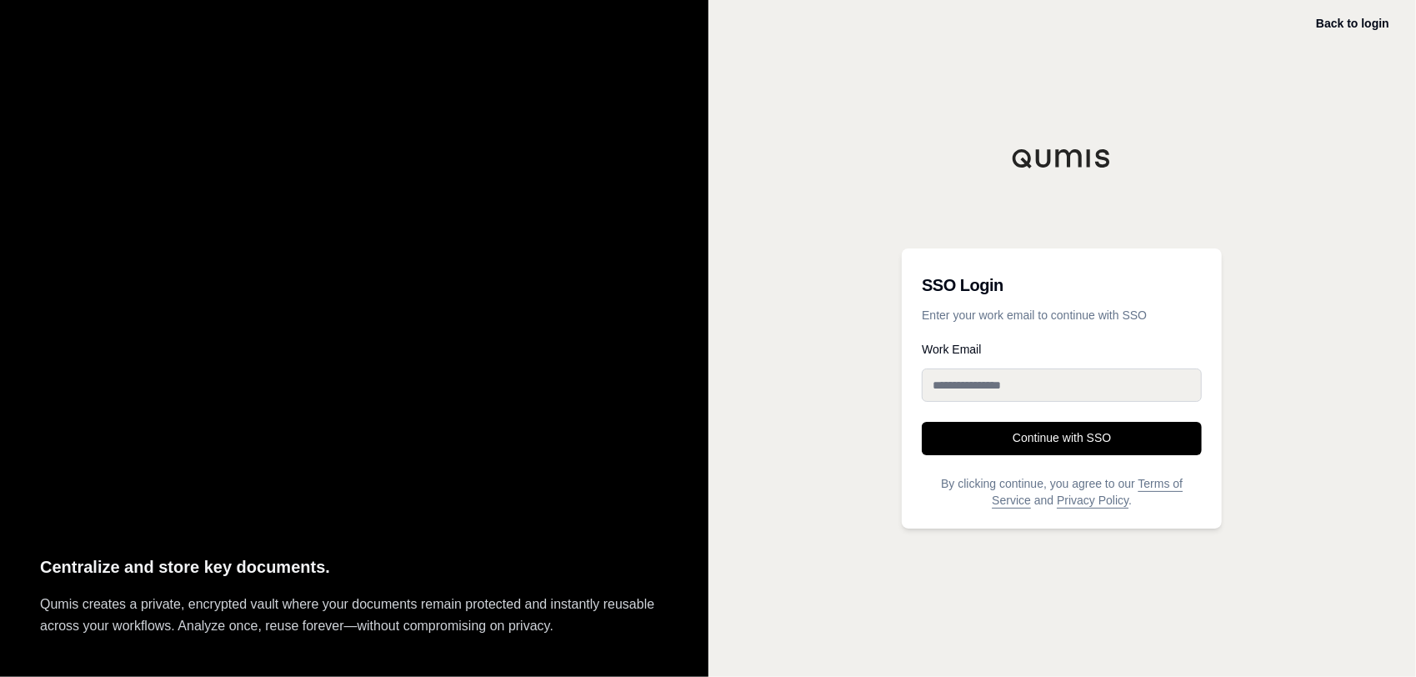
click at [958, 379] on input "Work Email" at bounding box center [1062, 384] width 280 height 33
type input "**********"
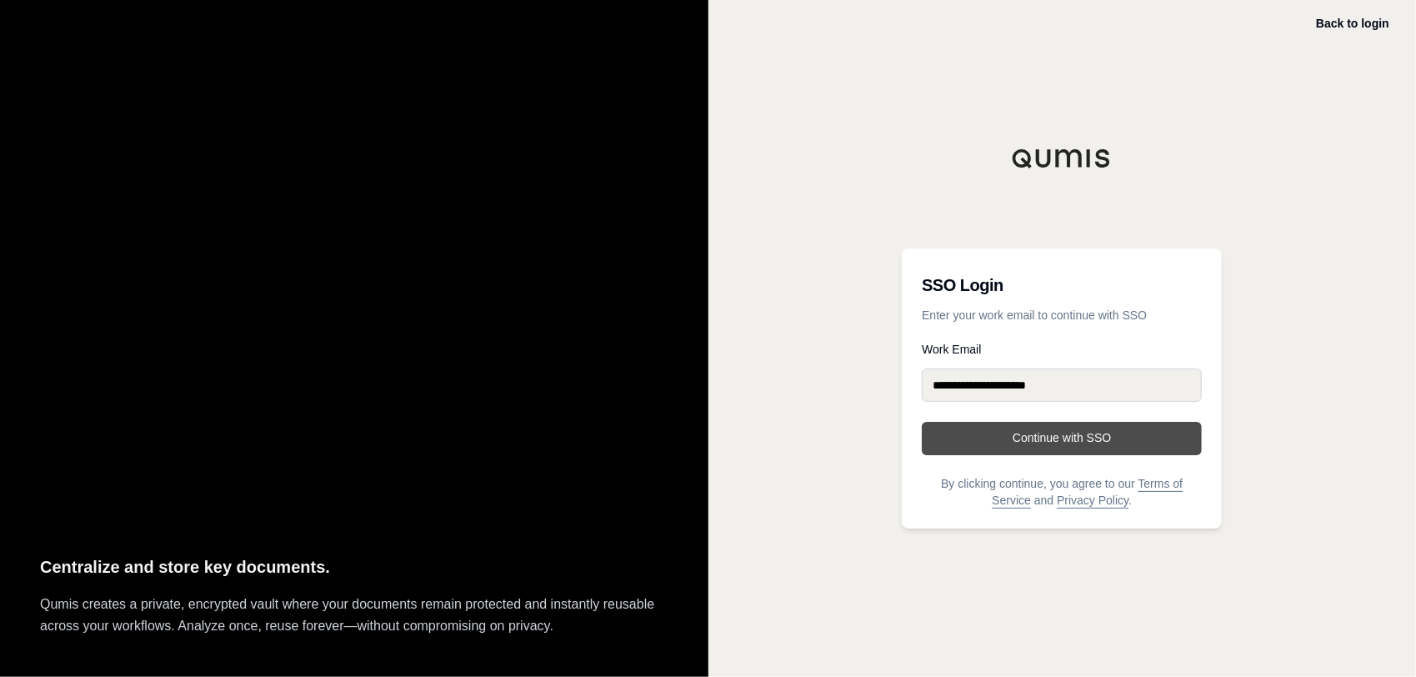
click at [1010, 436] on button "Continue with SSO" at bounding box center [1062, 438] width 280 height 33
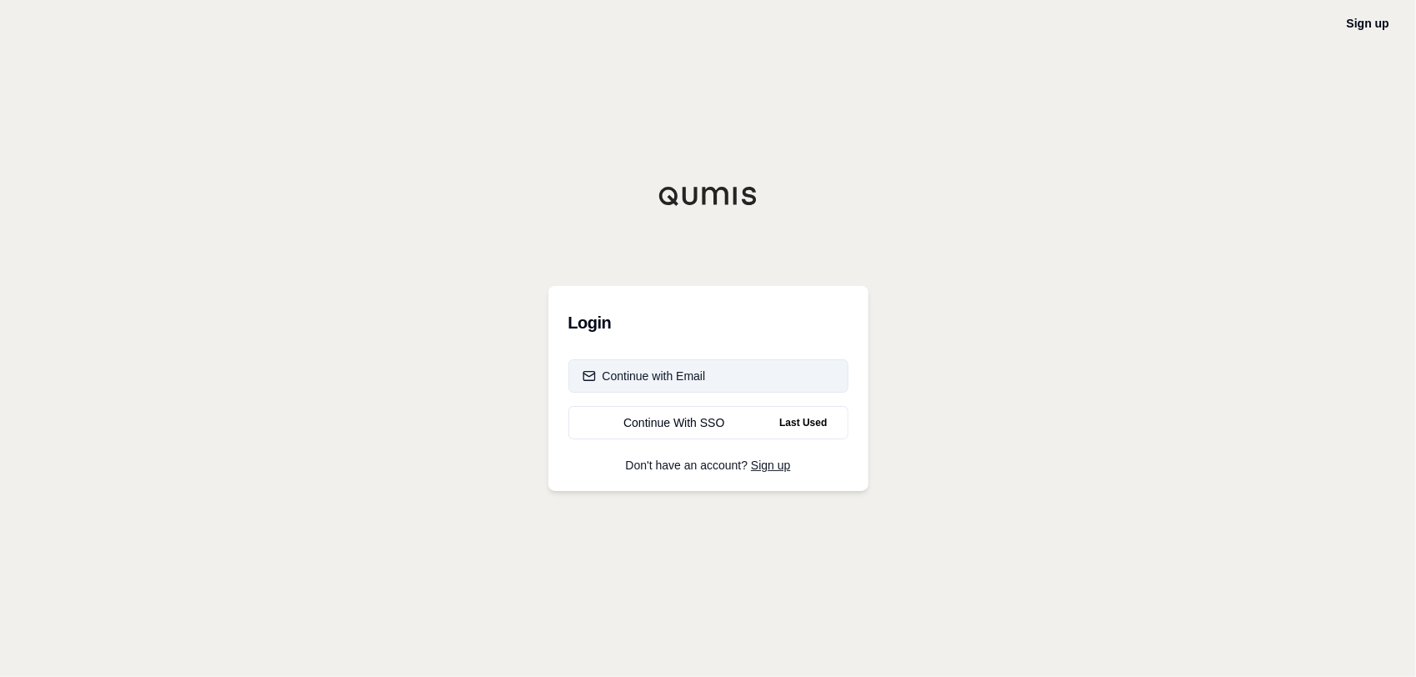
click at [633, 375] on div "Continue with Email" at bounding box center [644, 376] width 123 height 17
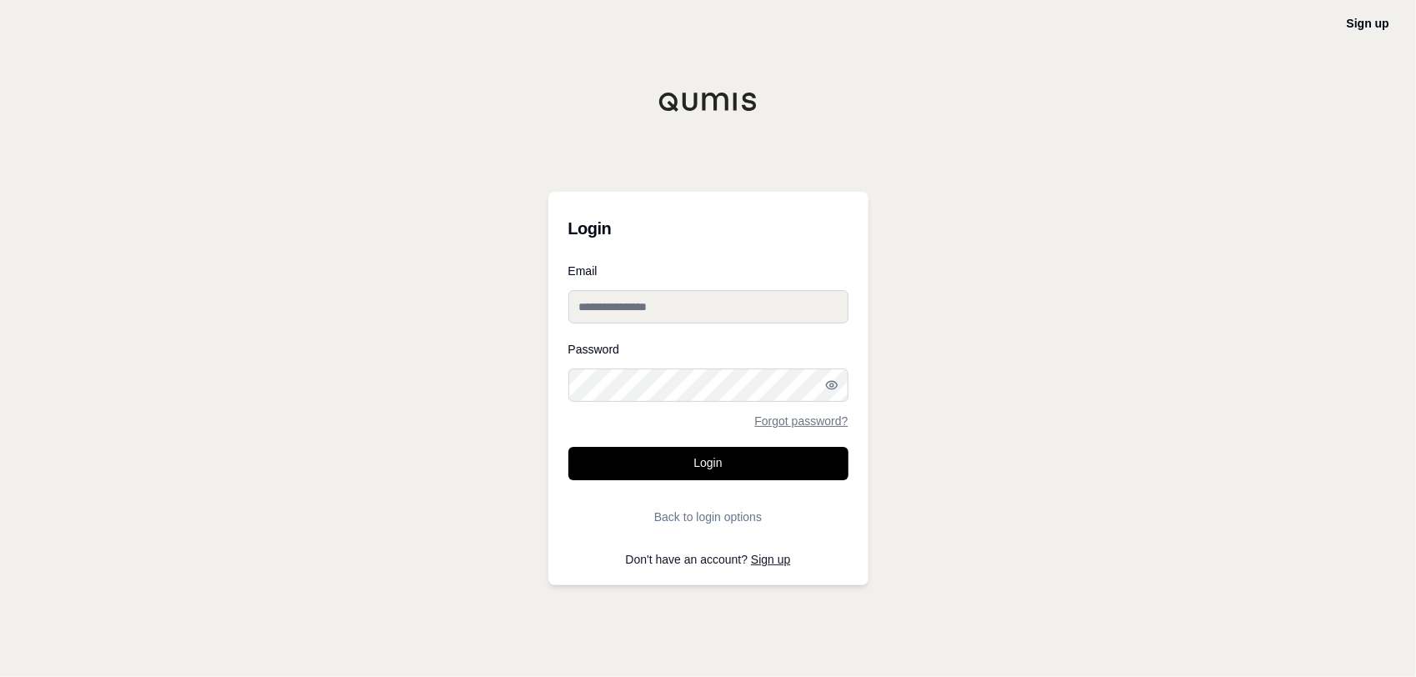
type input "**********"
click at [625, 303] on input "**********" at bounding box center [708, 306] width 280 height 33
click at [678, 453] on button "Login" at bounding box center [708, 463] width 280 height 33
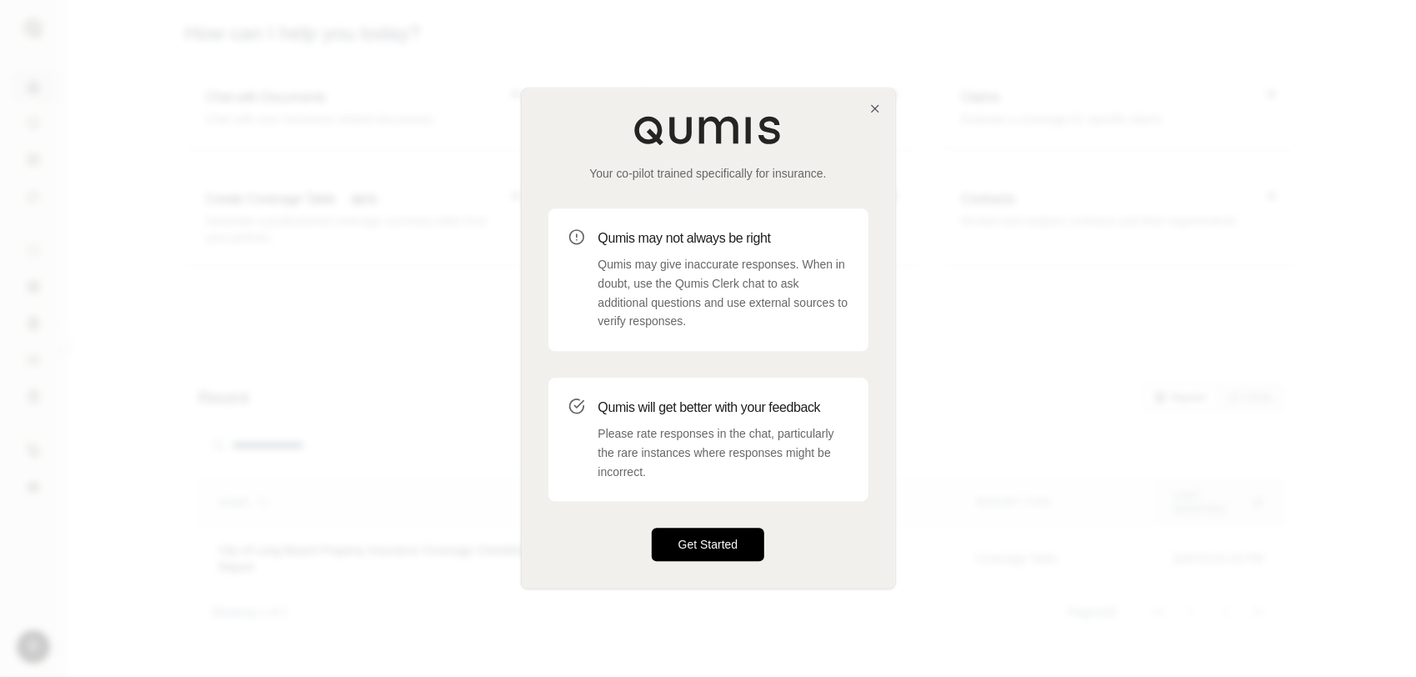
click at [724, 548] on button "Get Started" at bounding box center [708, 544] width 113 height 33
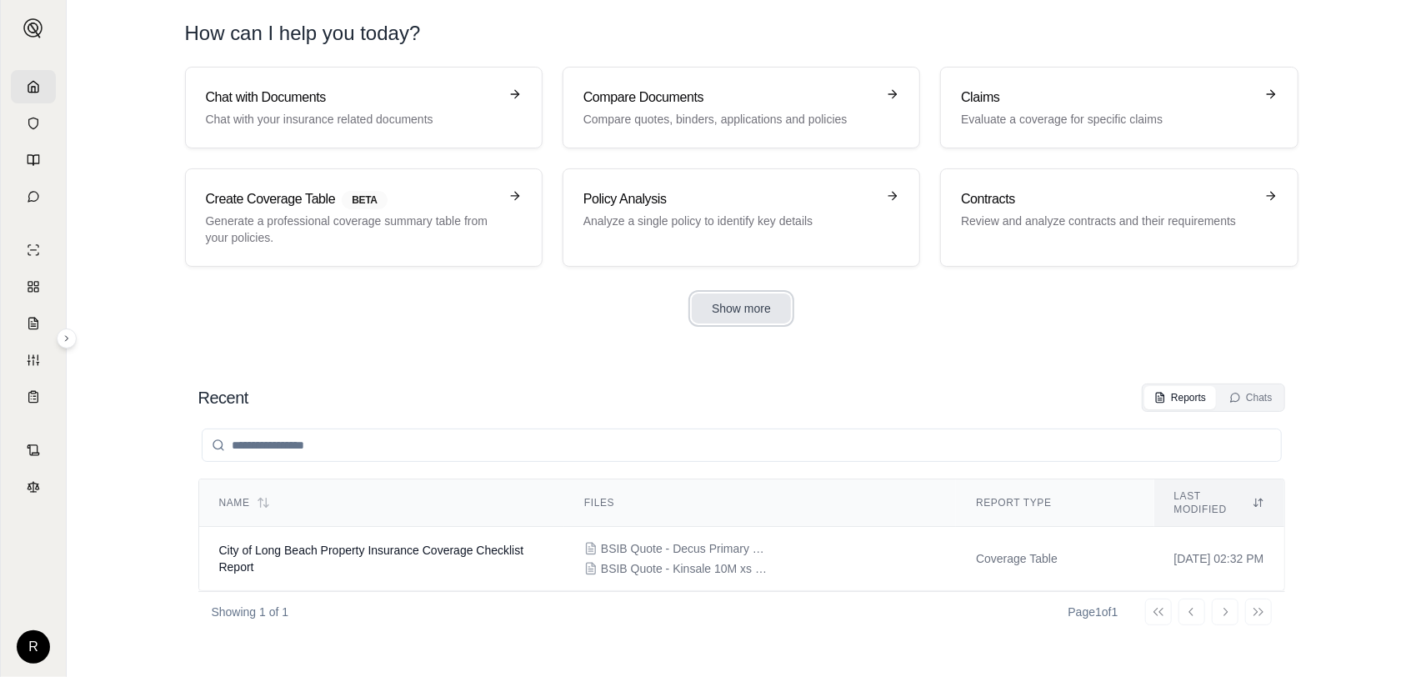
click at [739, 302] on button "Show more" at bounding box center [741, 308] width 99 height 30
